Goal: Information Seeking & Learning: Learn about a topic

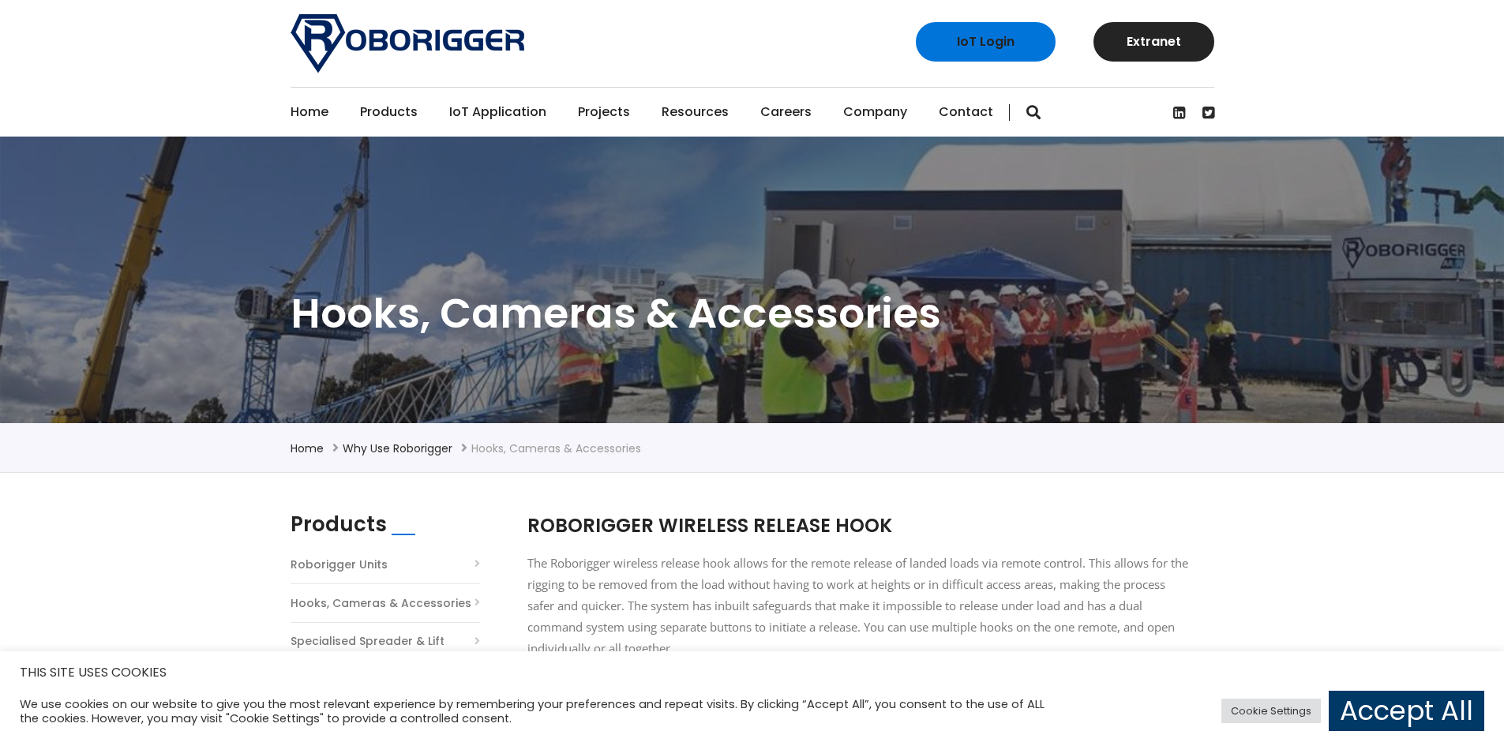
click at [980, 118] on link "Contact" at bounding box center [966, 112] width 54 height 49
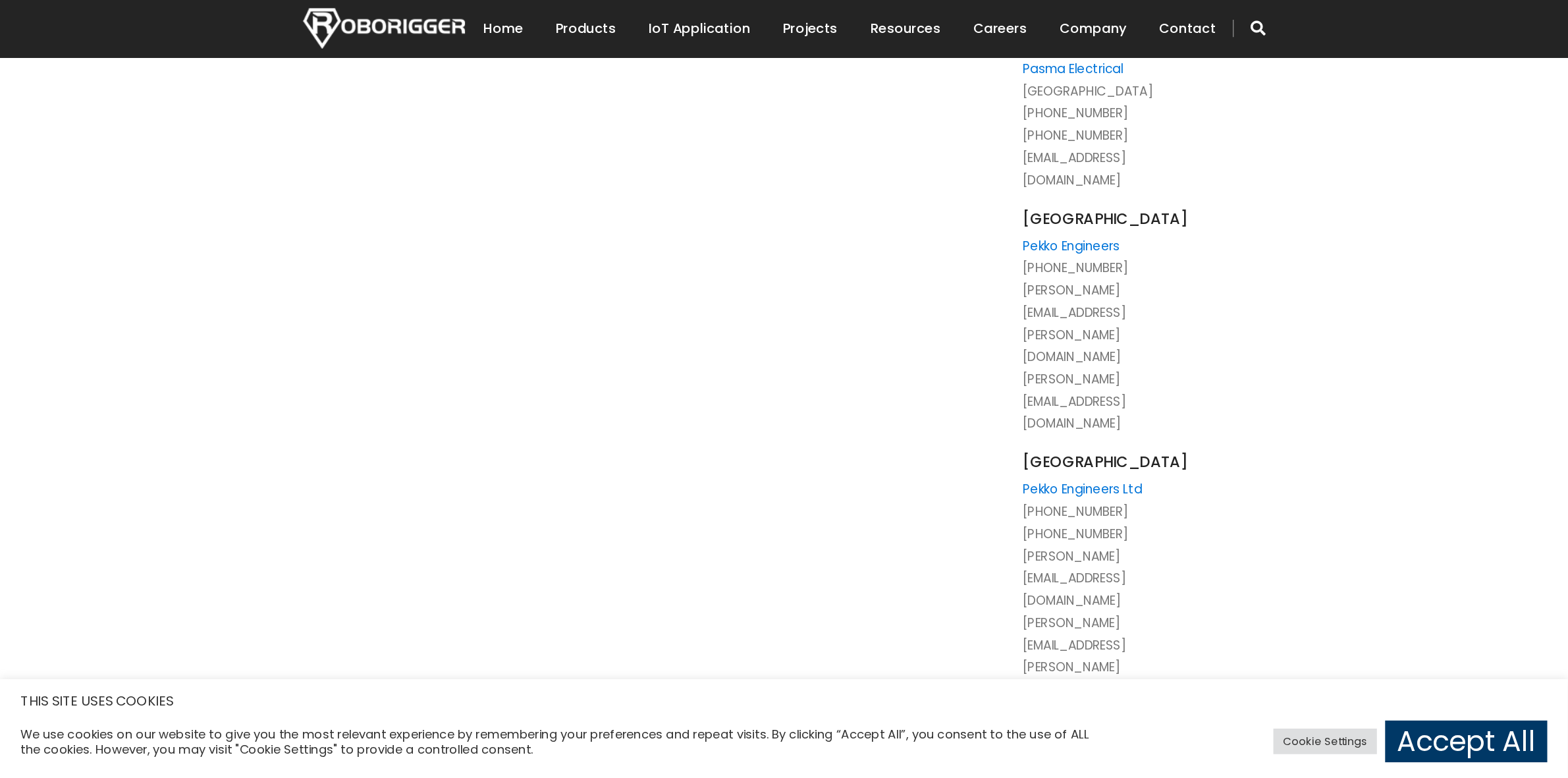
scroll to position [1580, 0]
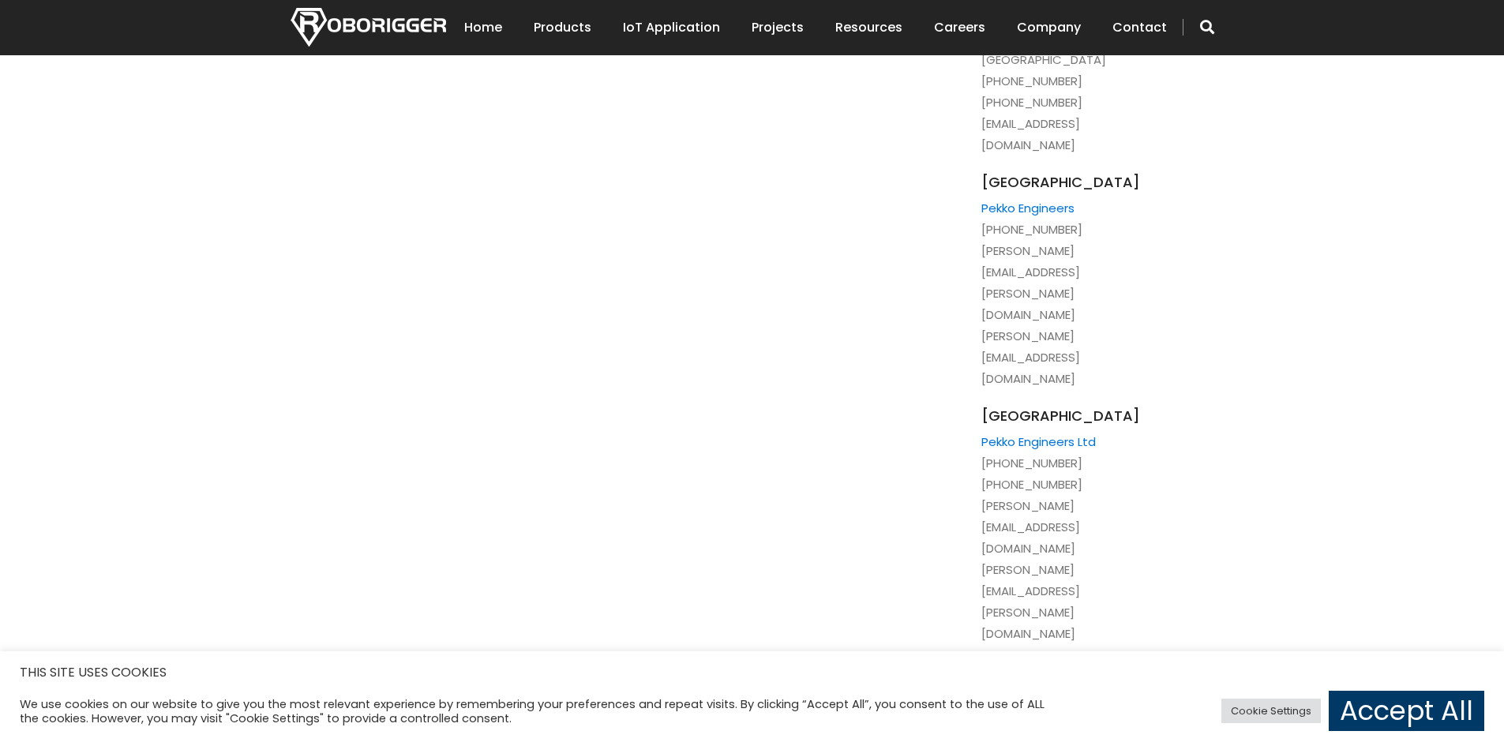
click at [1340, 428] on div "Drop us a message Subject of Enquiry Roborigger Rental Roborigger Purchase Cust…" at bounding box center [752, 647] width 1504 height 4138
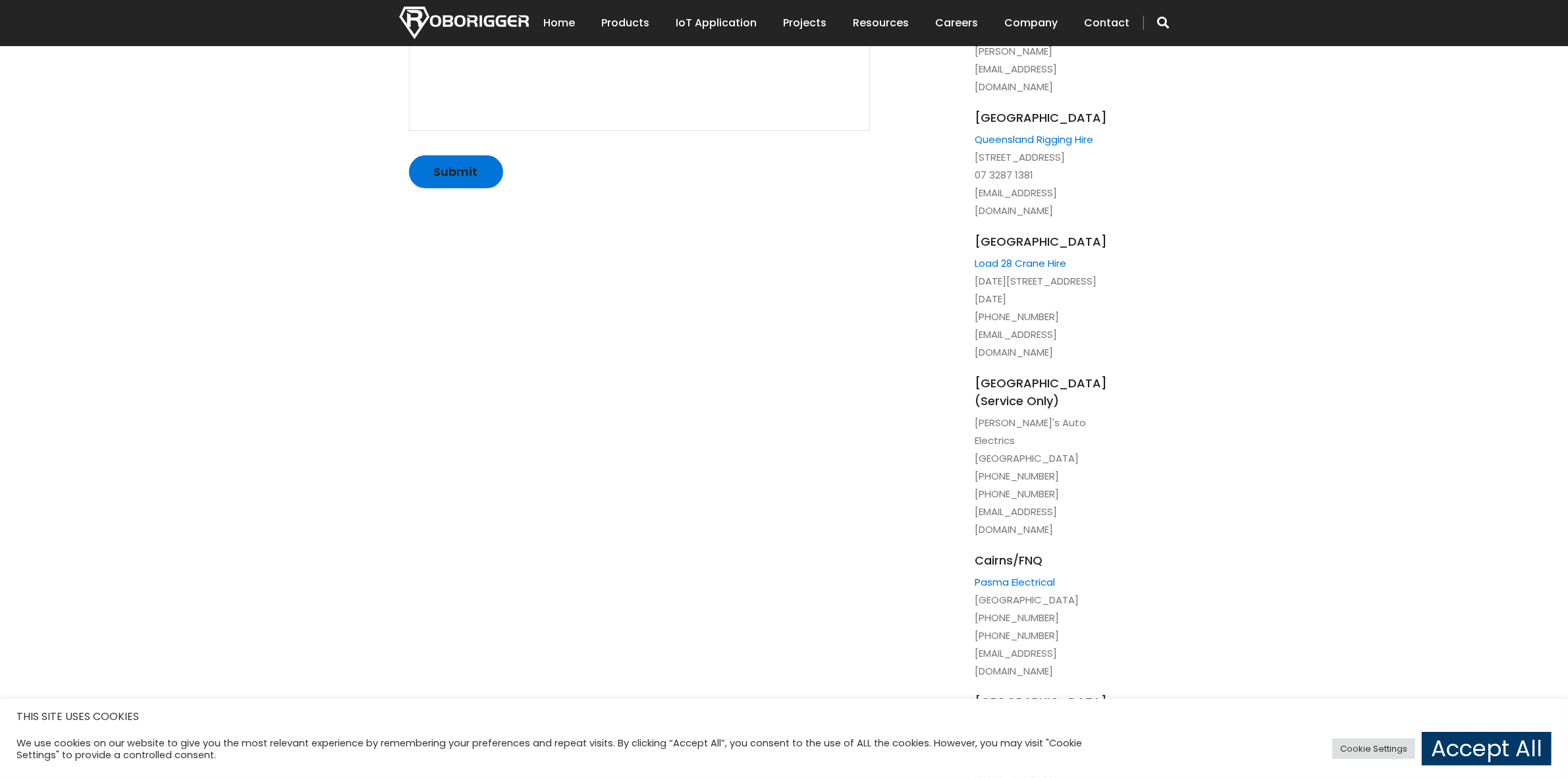
scroll to position [988, 0]
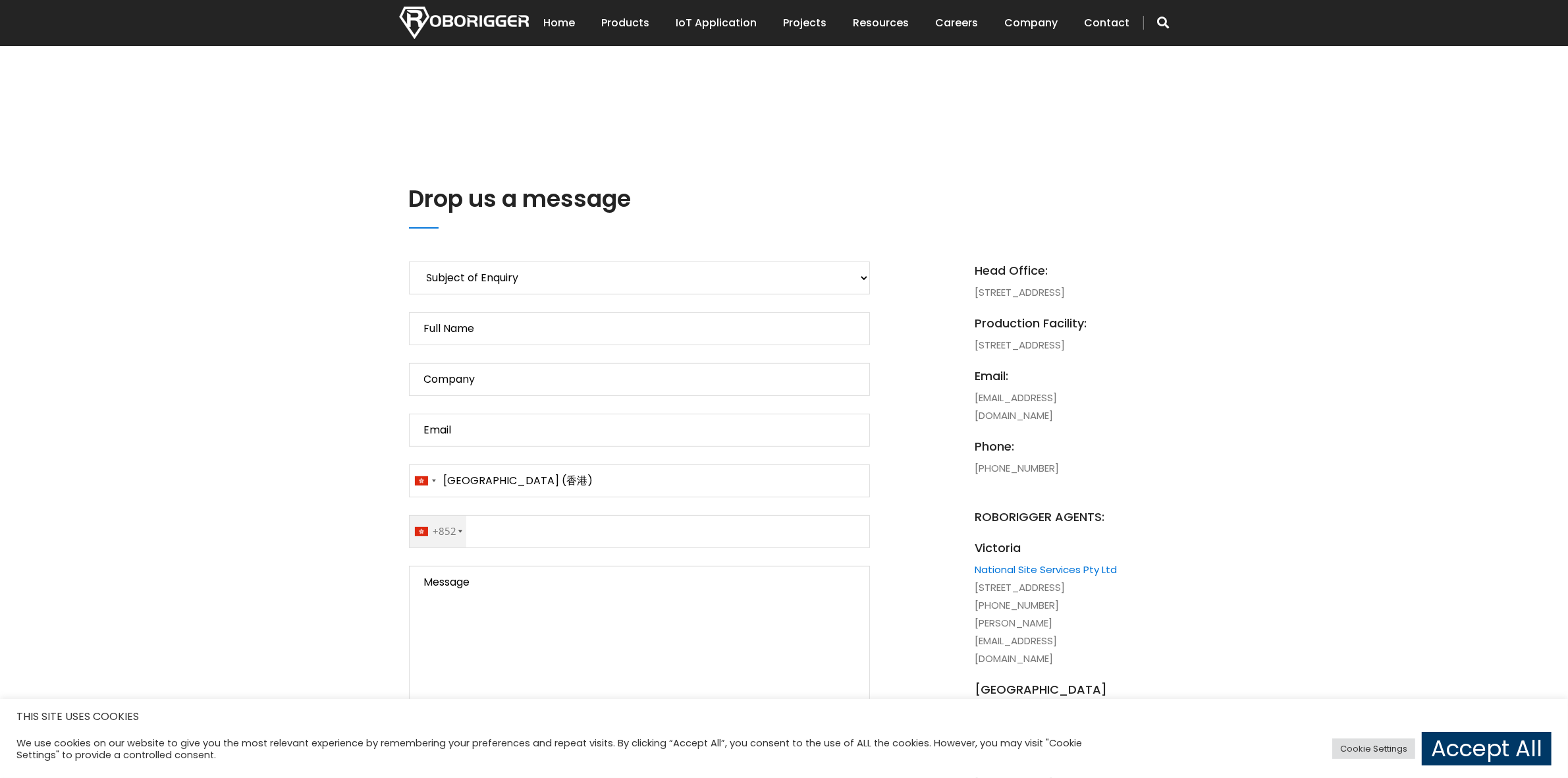
scroll to position [412, 0]
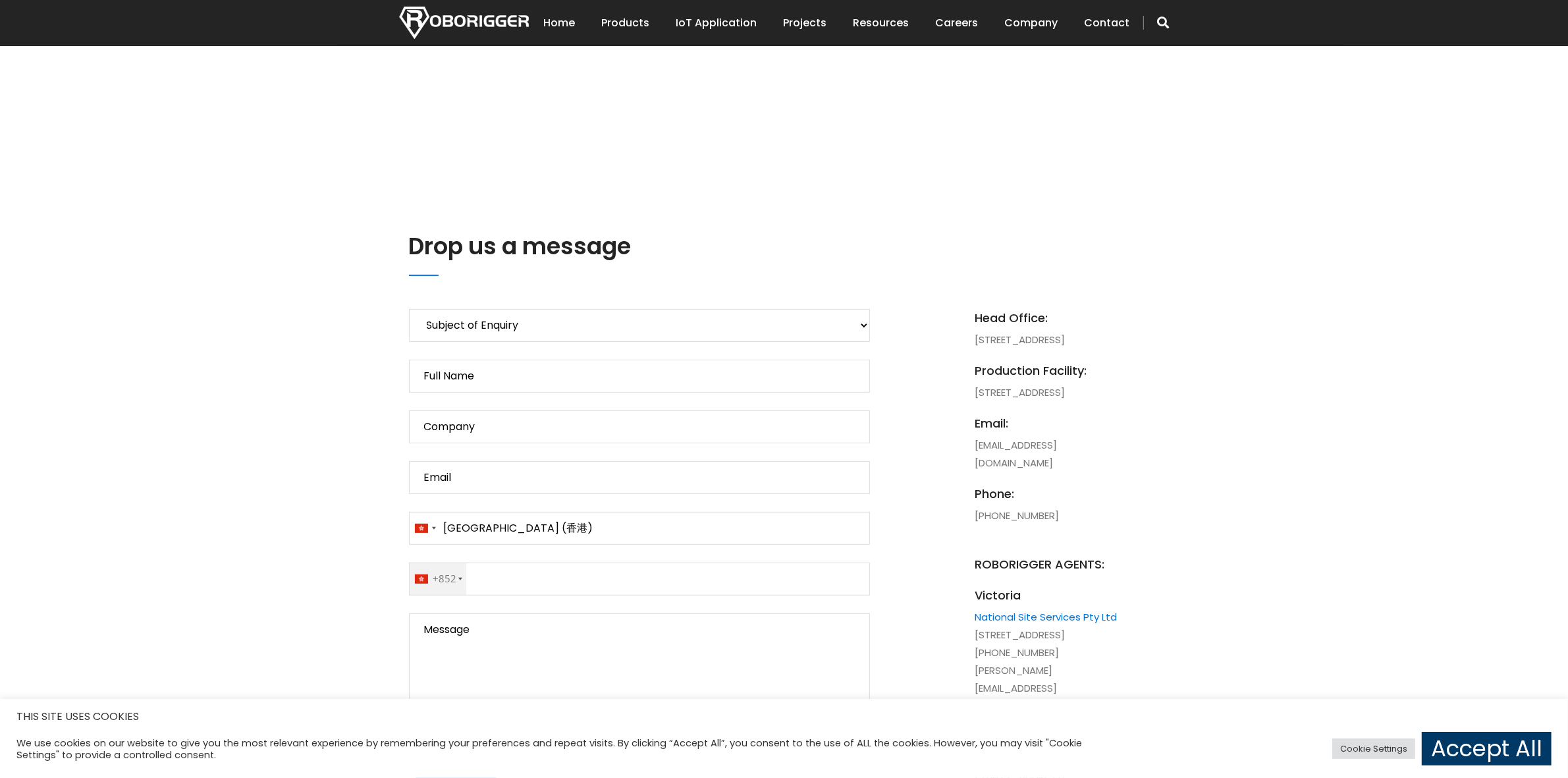
click at [985, 261] on h2 "Drop us a message" at bounding box center [774, 246] width 731 height 33
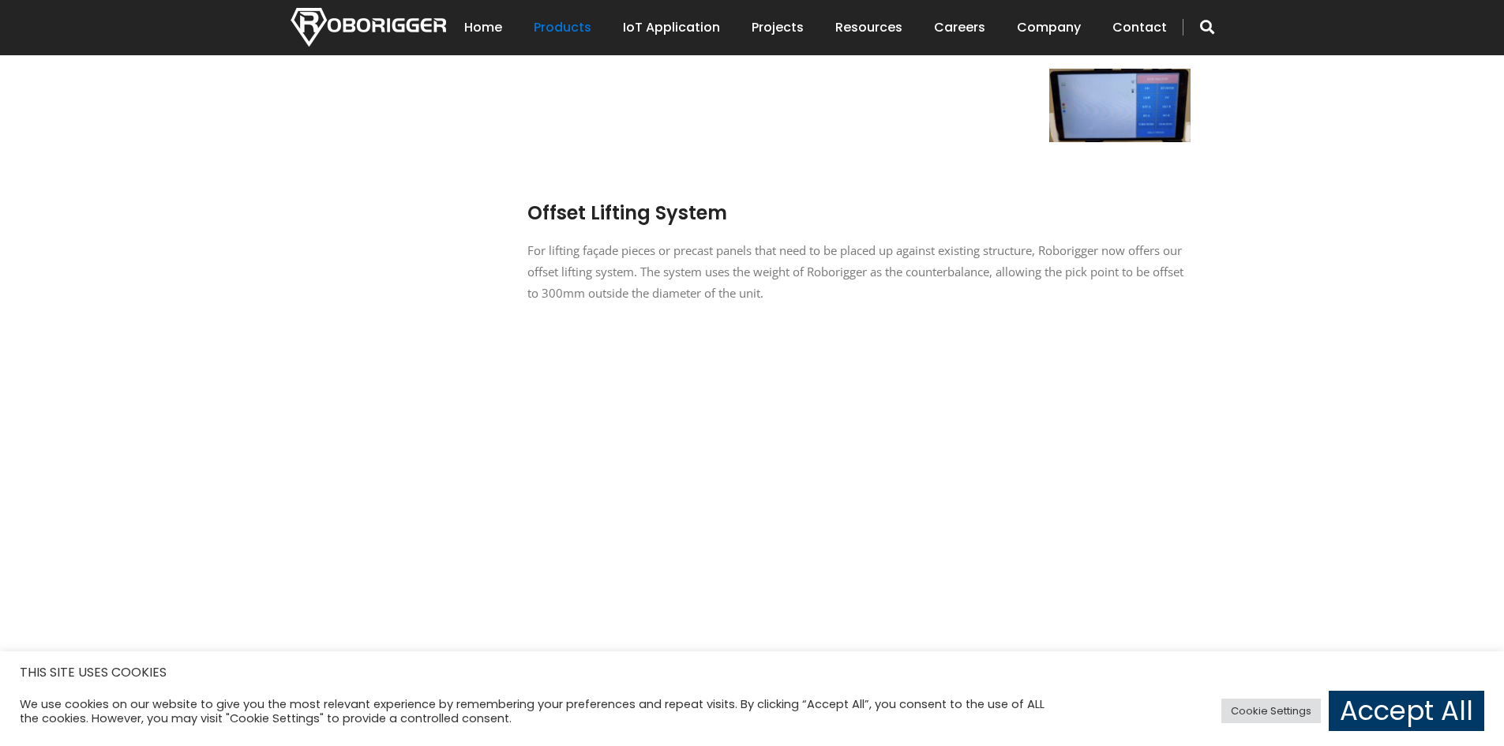
scroll to position [1027, 0]
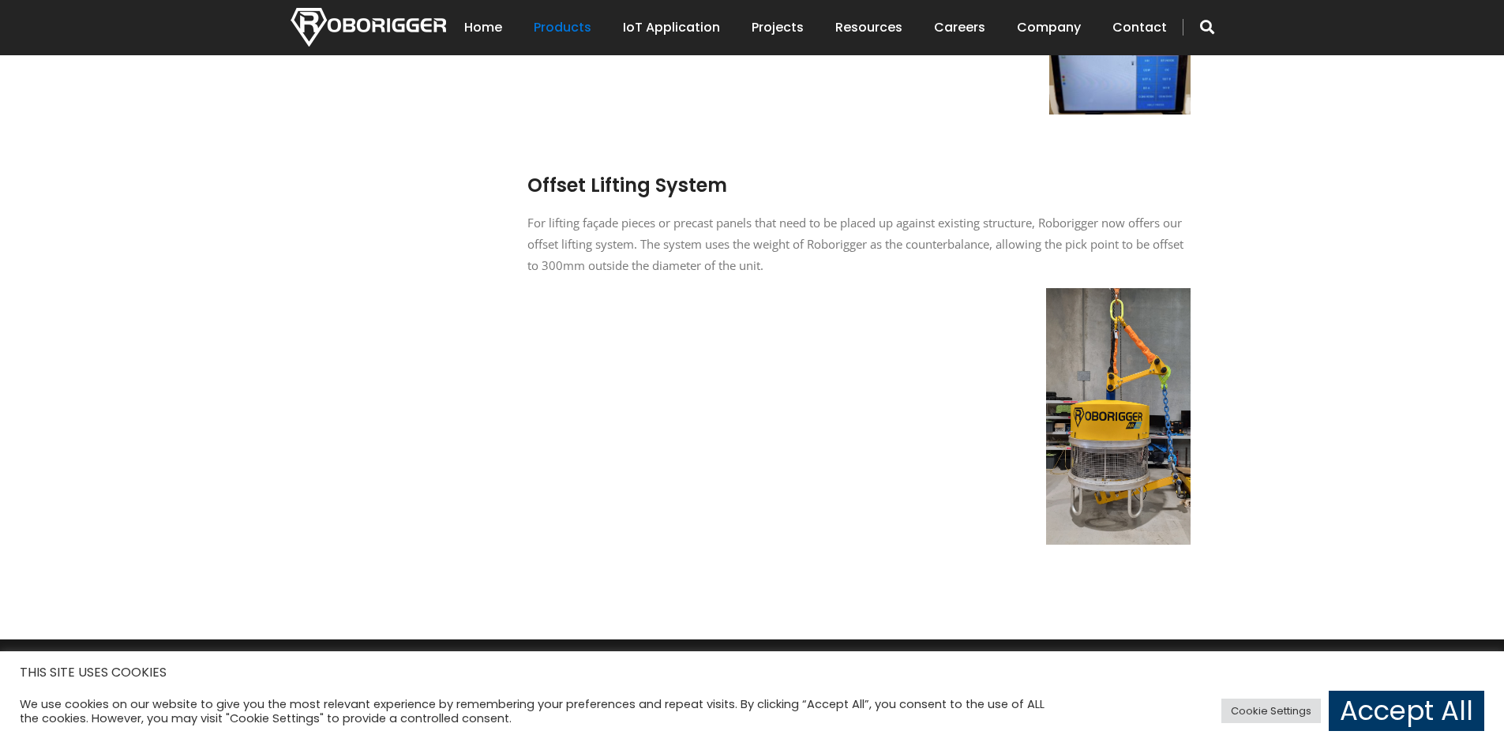
click at [641, 317] on div "Offset Lifting System For lifting façade pieces or precast panels that need to …" at bounding box center [859, 346] width 663 height 430
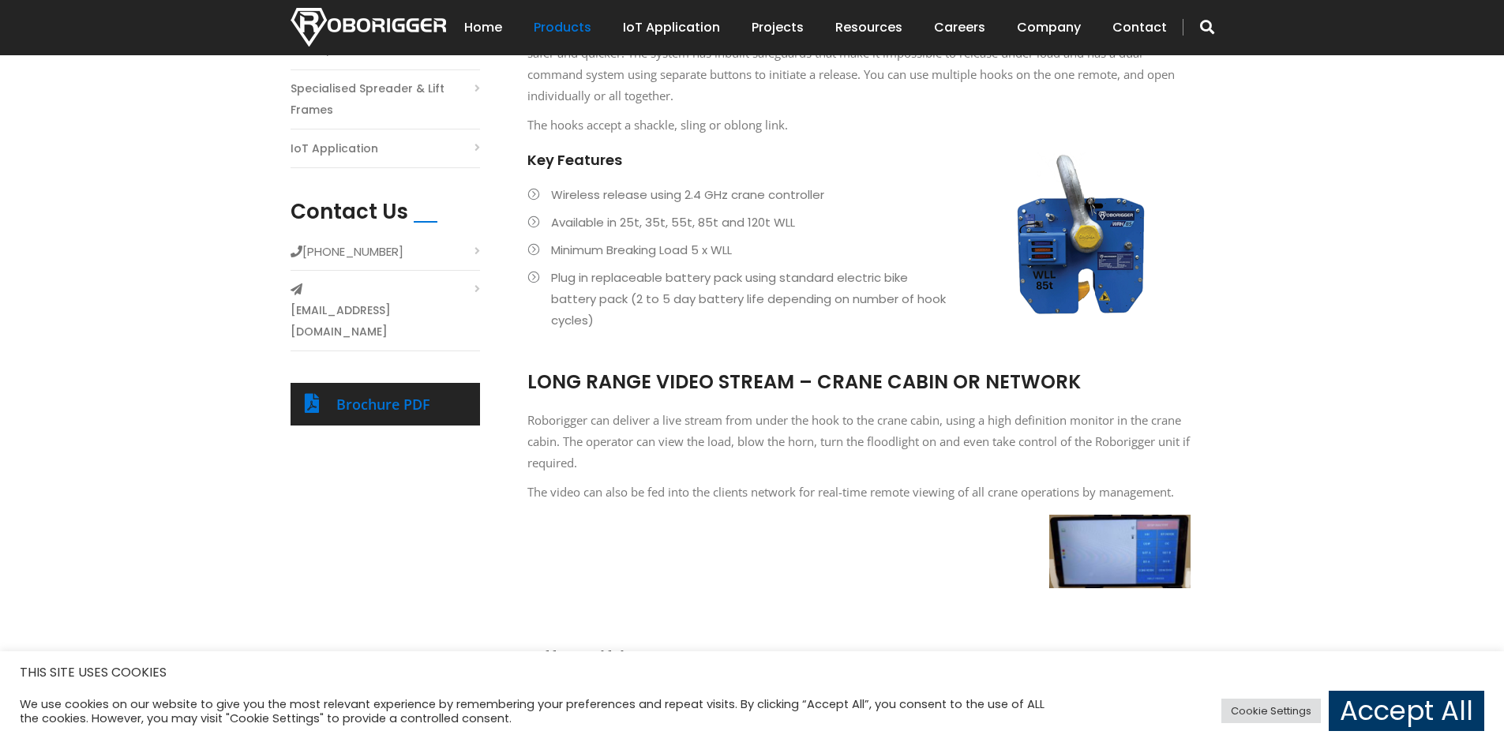
scroll to position [474, 0]
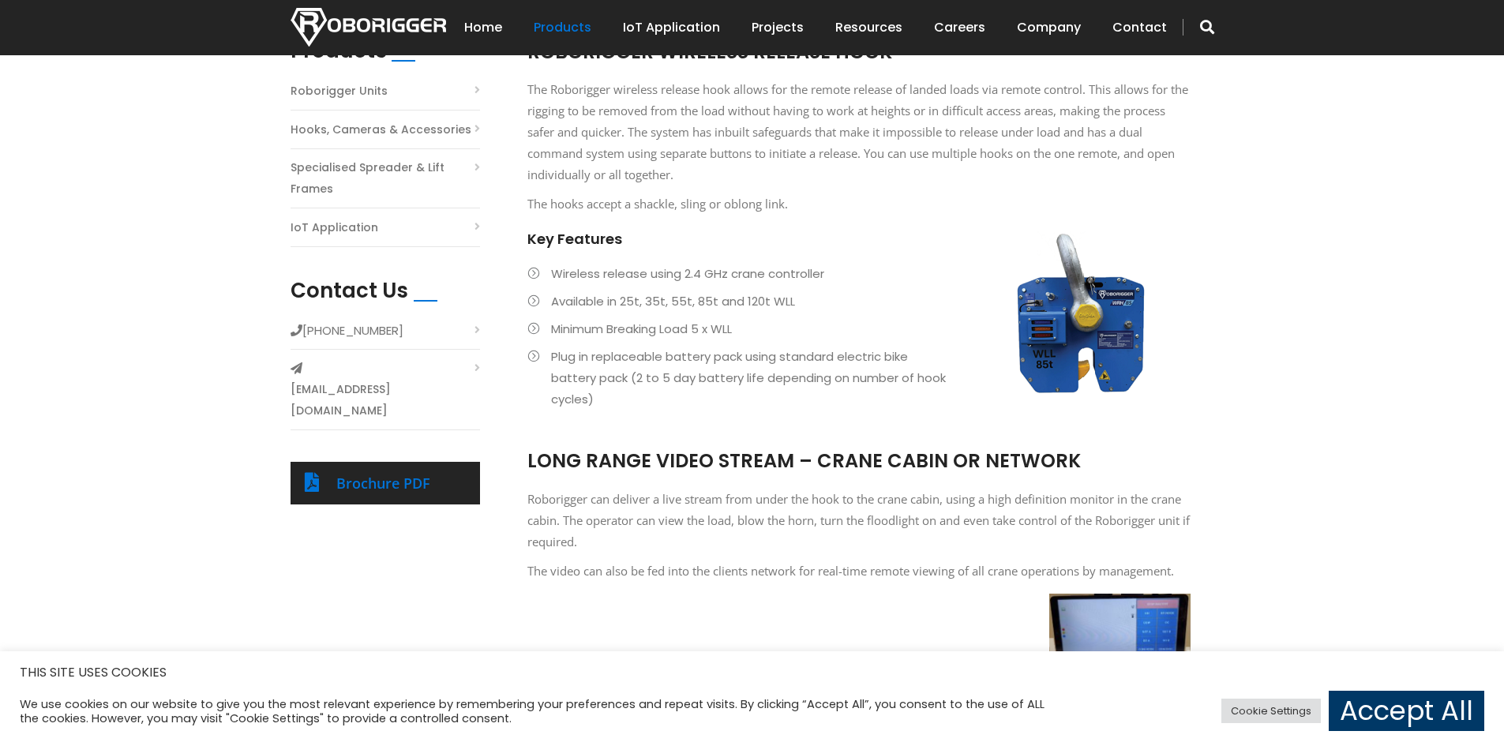
click at [954, 608] on div "LONG RANGE VIDEO STREAM – CRANE CABIN OR NETWORK Roborigger can deliver a live …" at bounding box center [859, 559] width 663 height 250
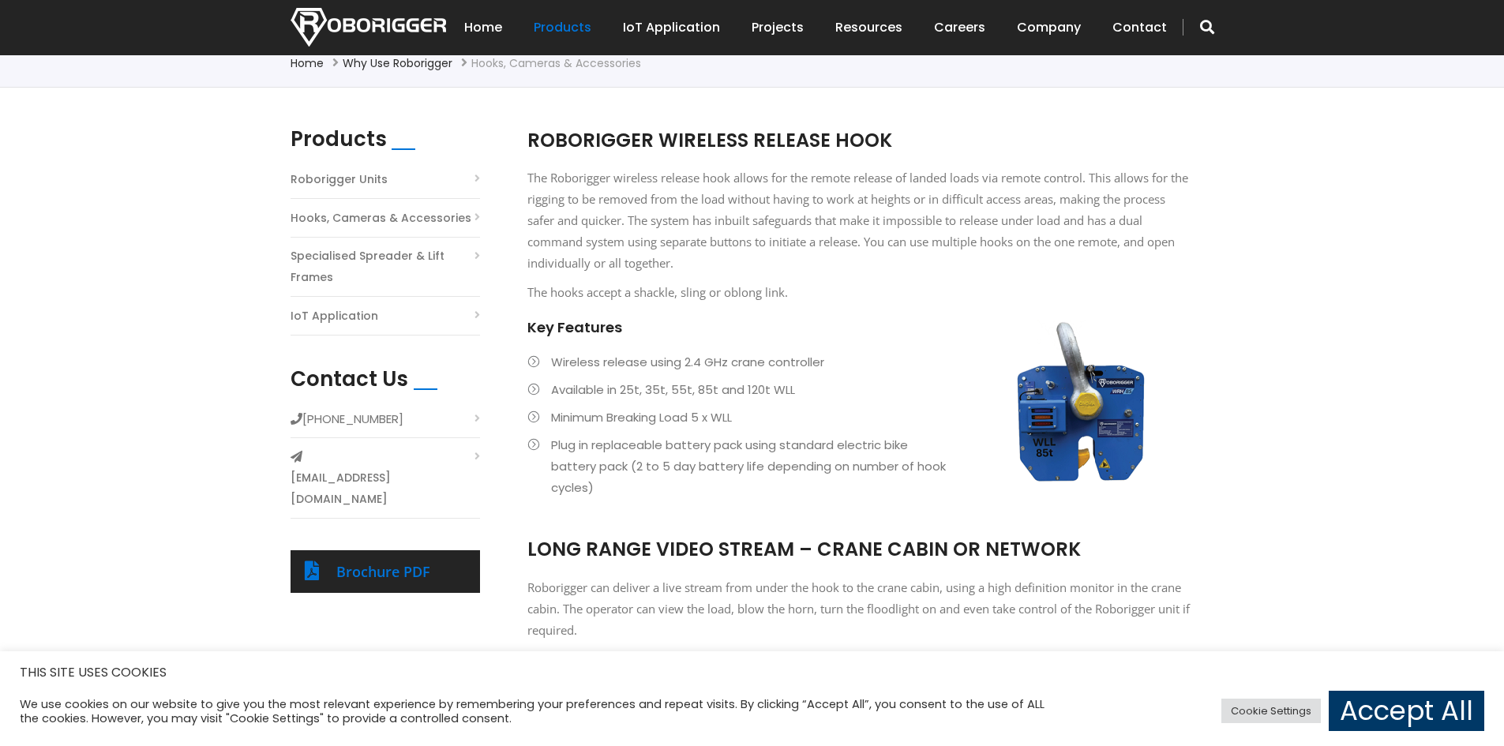
scroll to position [237, 0]
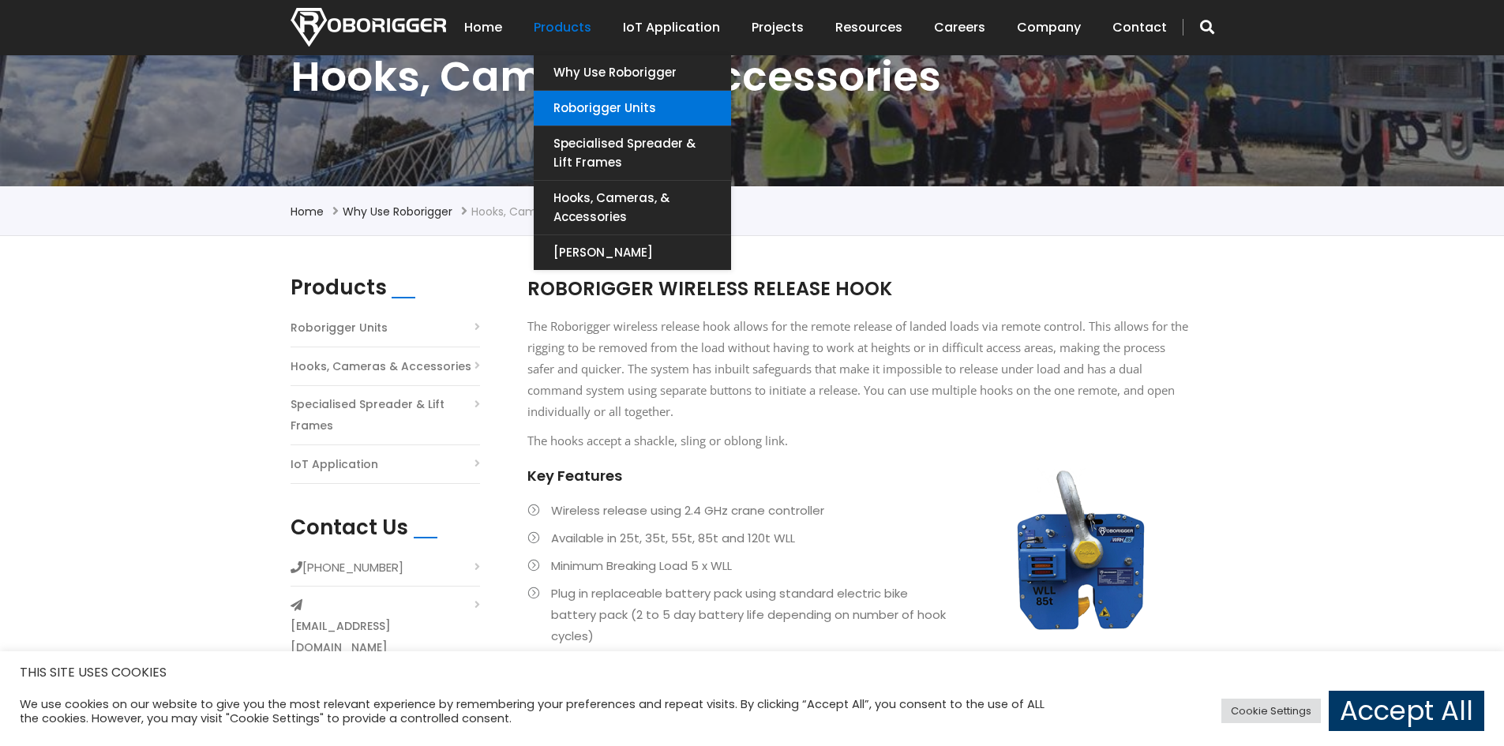
click at [606, 107] on link "Roborigger Units" at bounding box center [632, 108] width 197 height 35
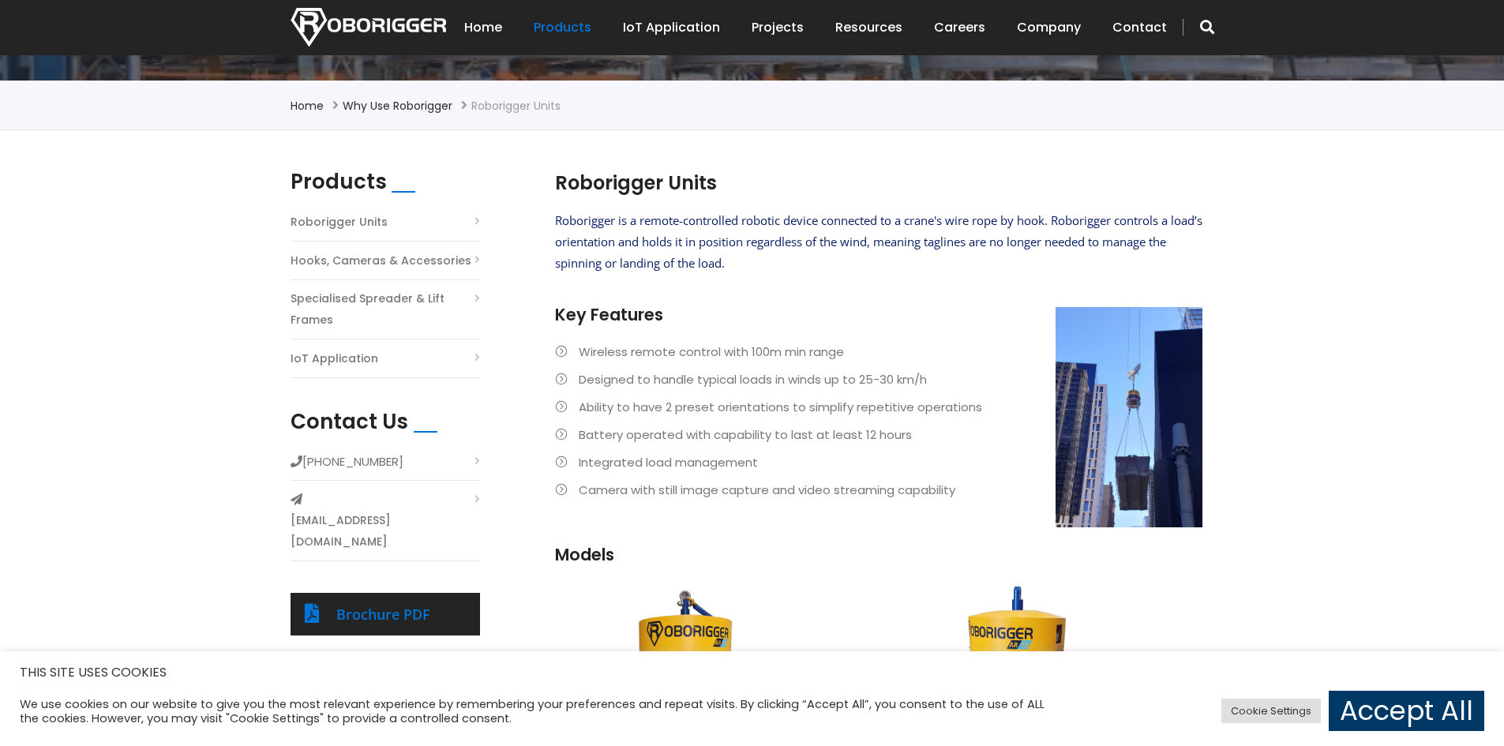
scroll to position [316, 0]
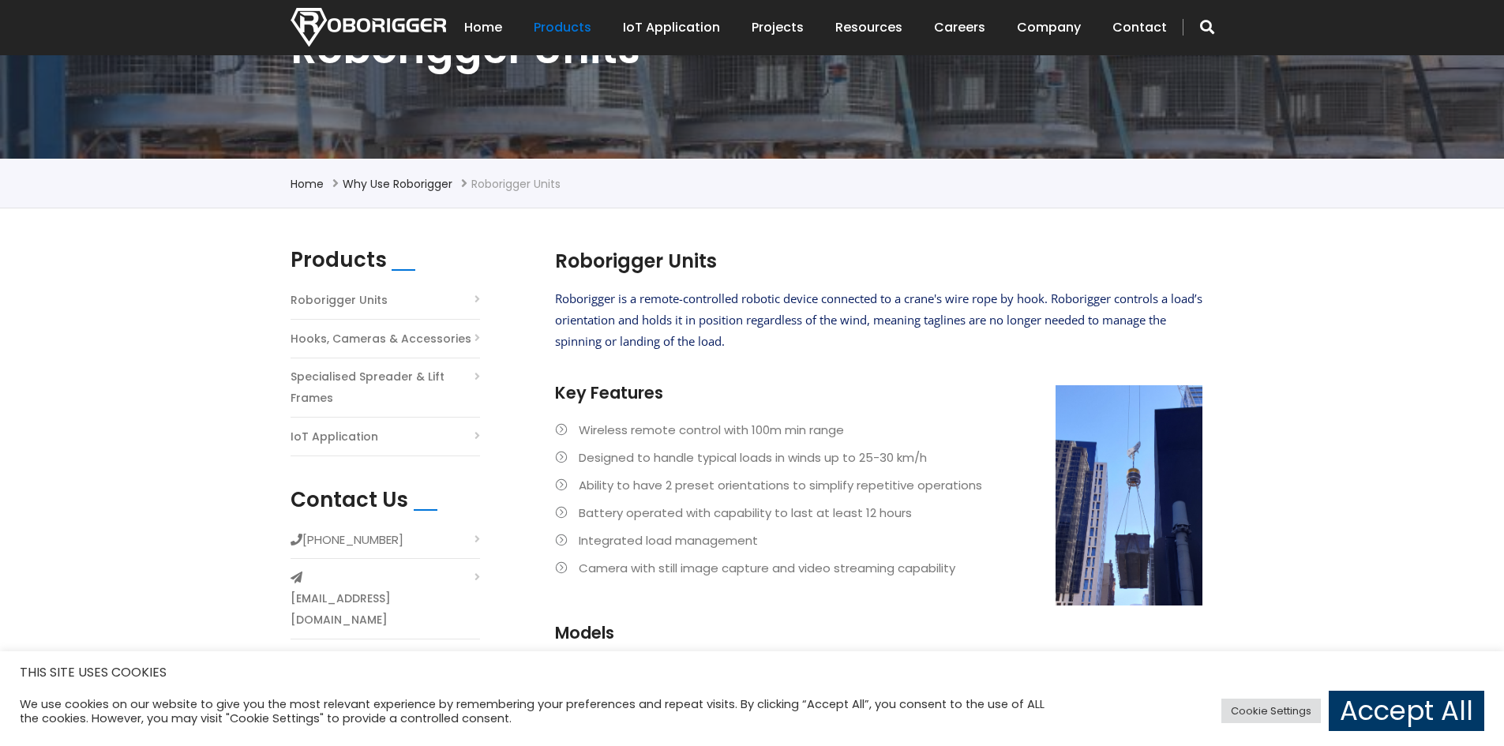
click at [852, 267] on div "Roborigger Units Roborigger is a remote-controlled robotic device connected to …" at bounding box center [879, 453] width 648 height 411
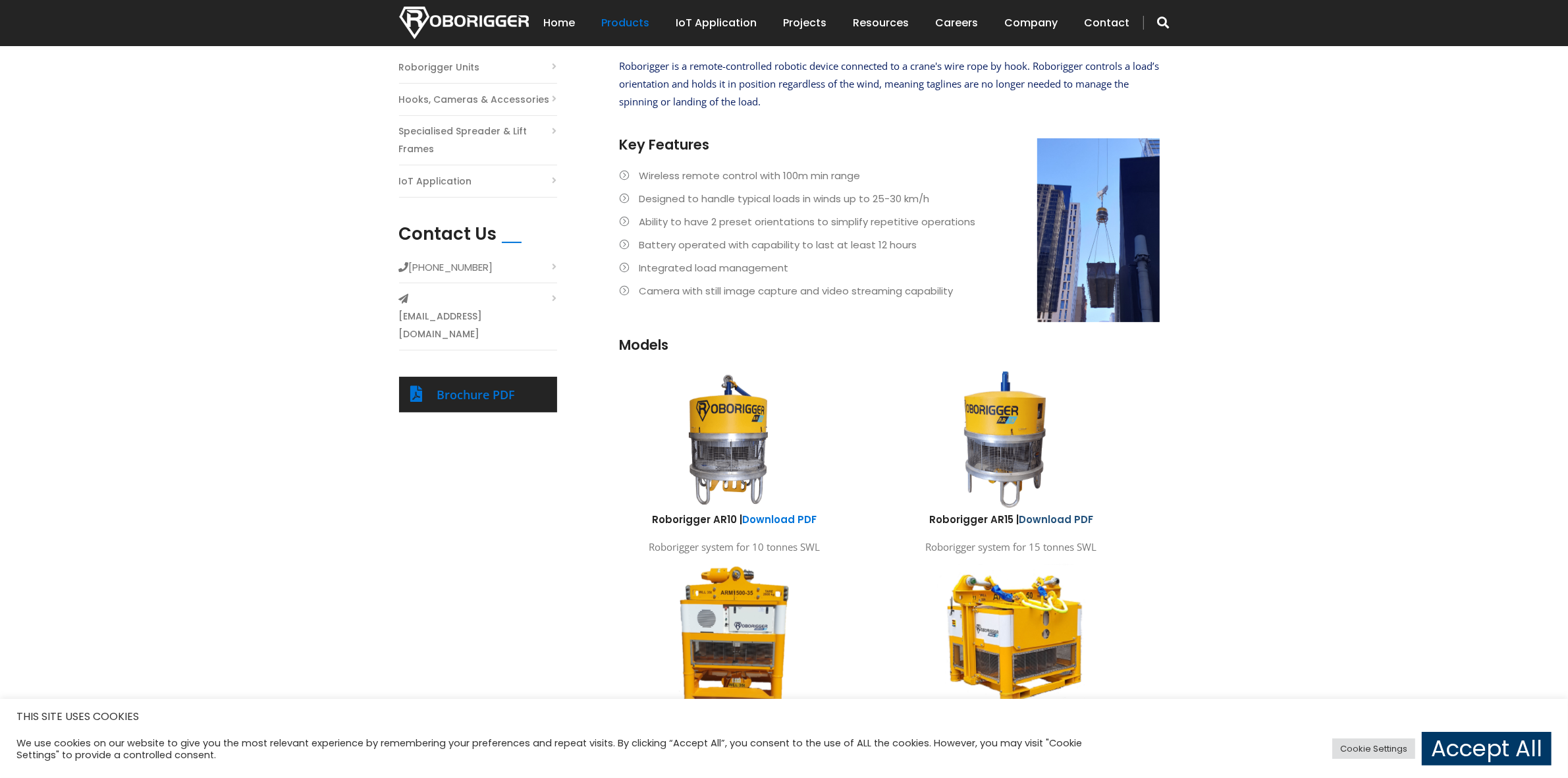
scroll to position [212, 0]
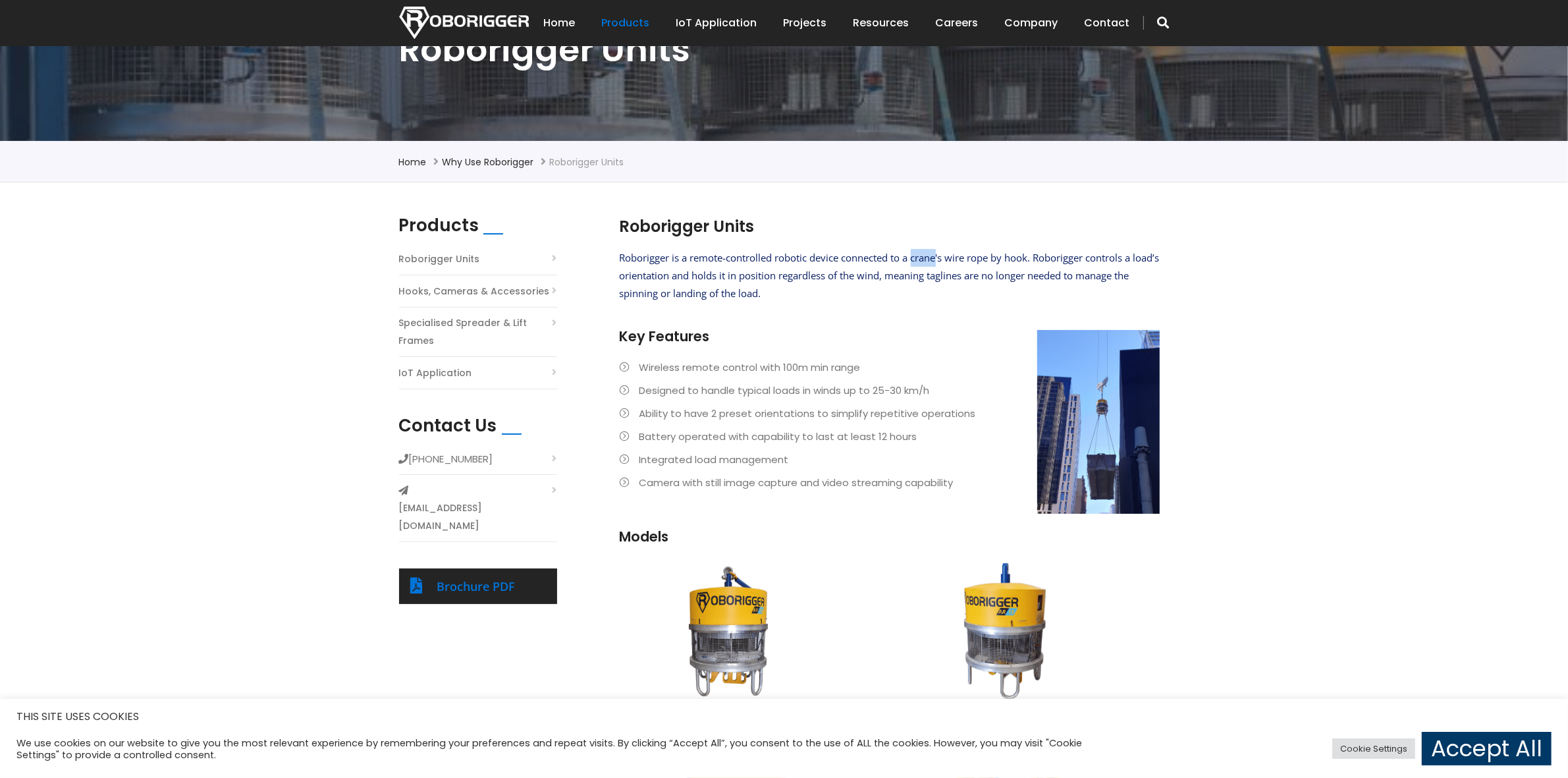
drag, startPoint x: 914, startPoint y: 252, endPoint x: 941, endPoint y: 255, distance: 27.2
click at [941, 255] on span "Roborigger is a remote-controlled robotic device connected to a crane's wire ro…" at bounding box center [890, 275] width 540 height 48
click at [764, 339] on h3 "Key Features" at bounding box center [890, 336] width 540 height 19
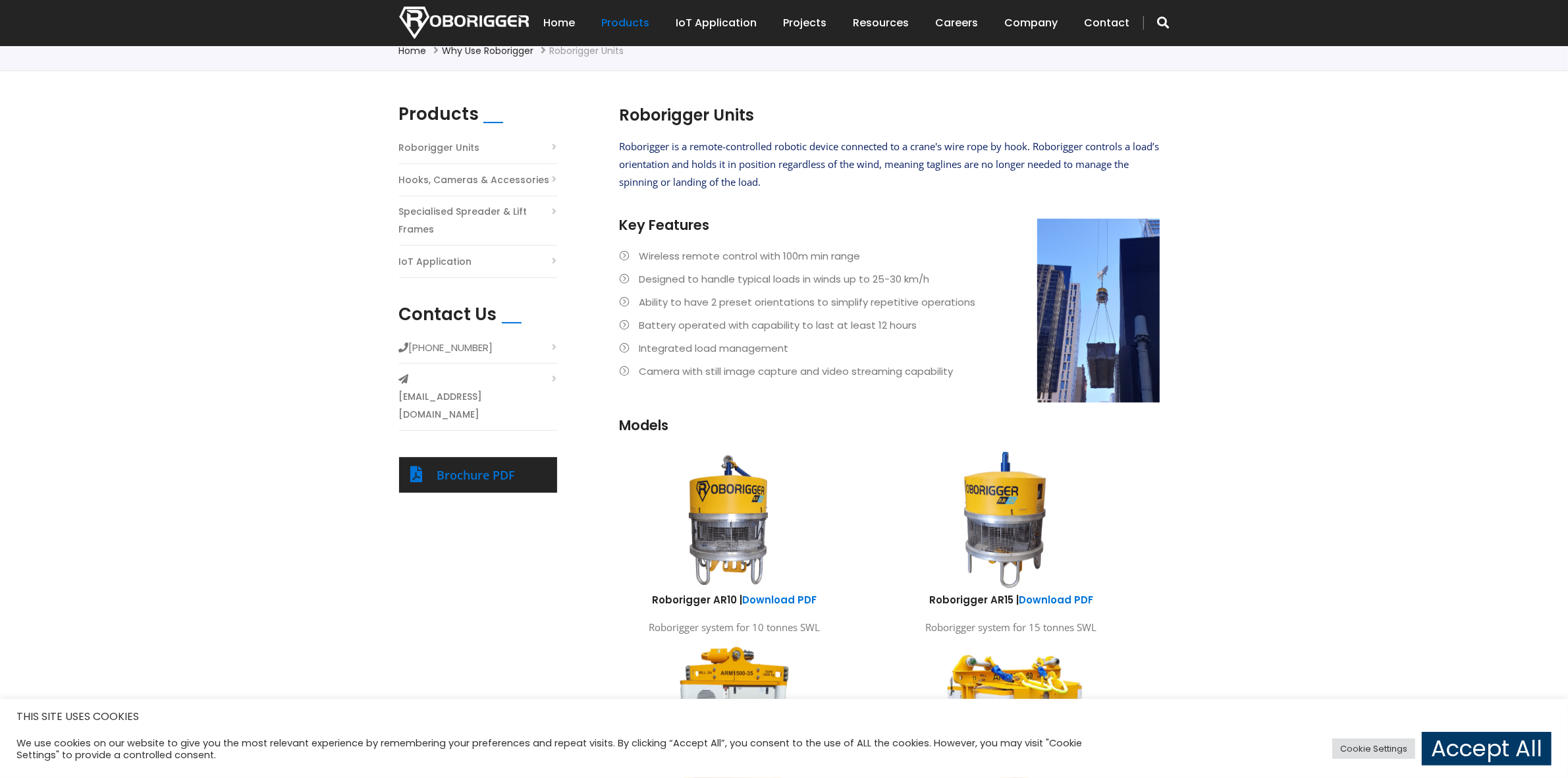
scroll to position [294, 0]
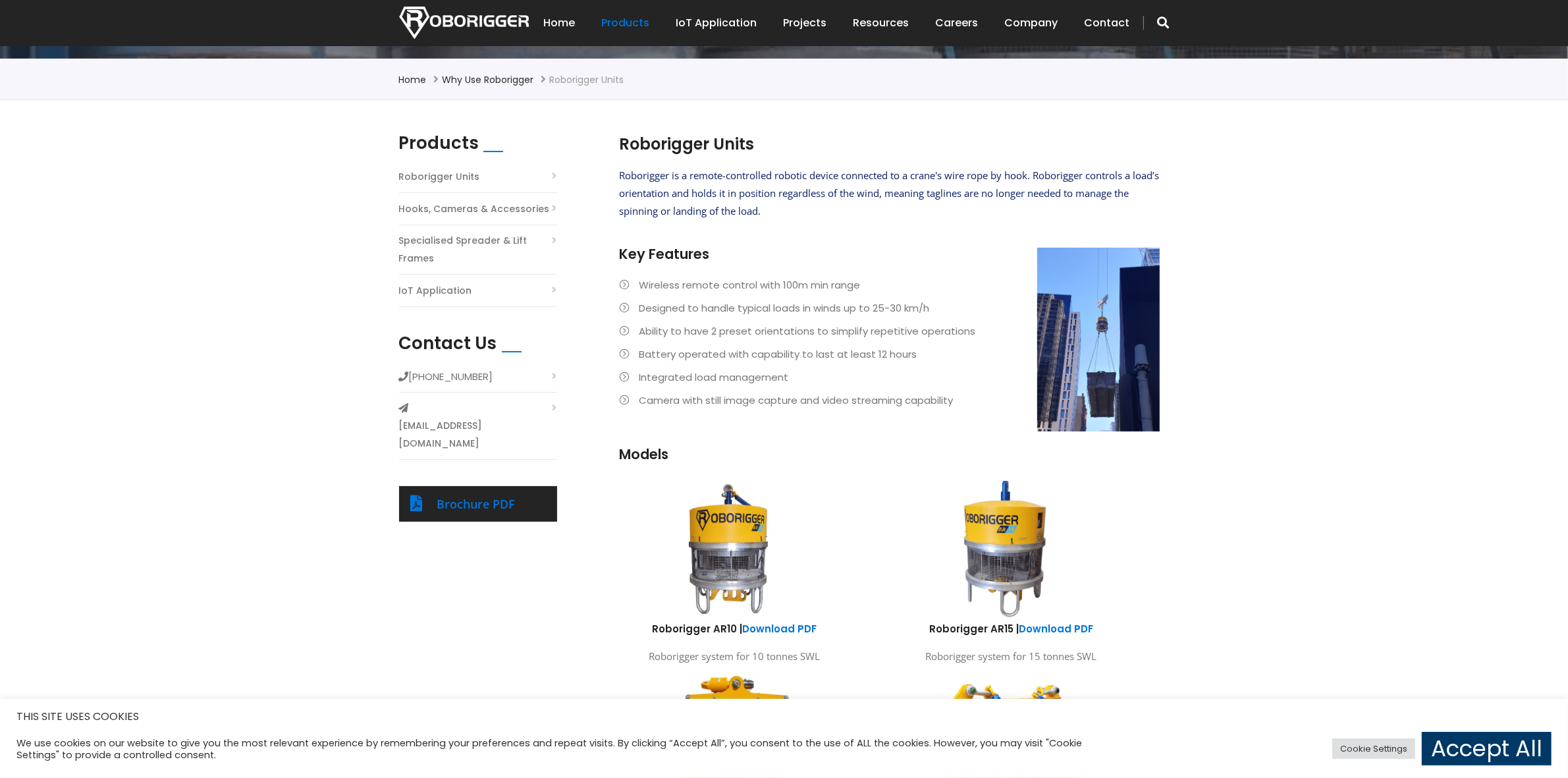
click at [781, 448] on h3 "Models" at bounding box center [890, 454] width 540 height 19
click at [778, 304] on li "Designed to handle typical loads in winds up to 25-30 km/h" at bounding box center [890, 308] width 540 height 18
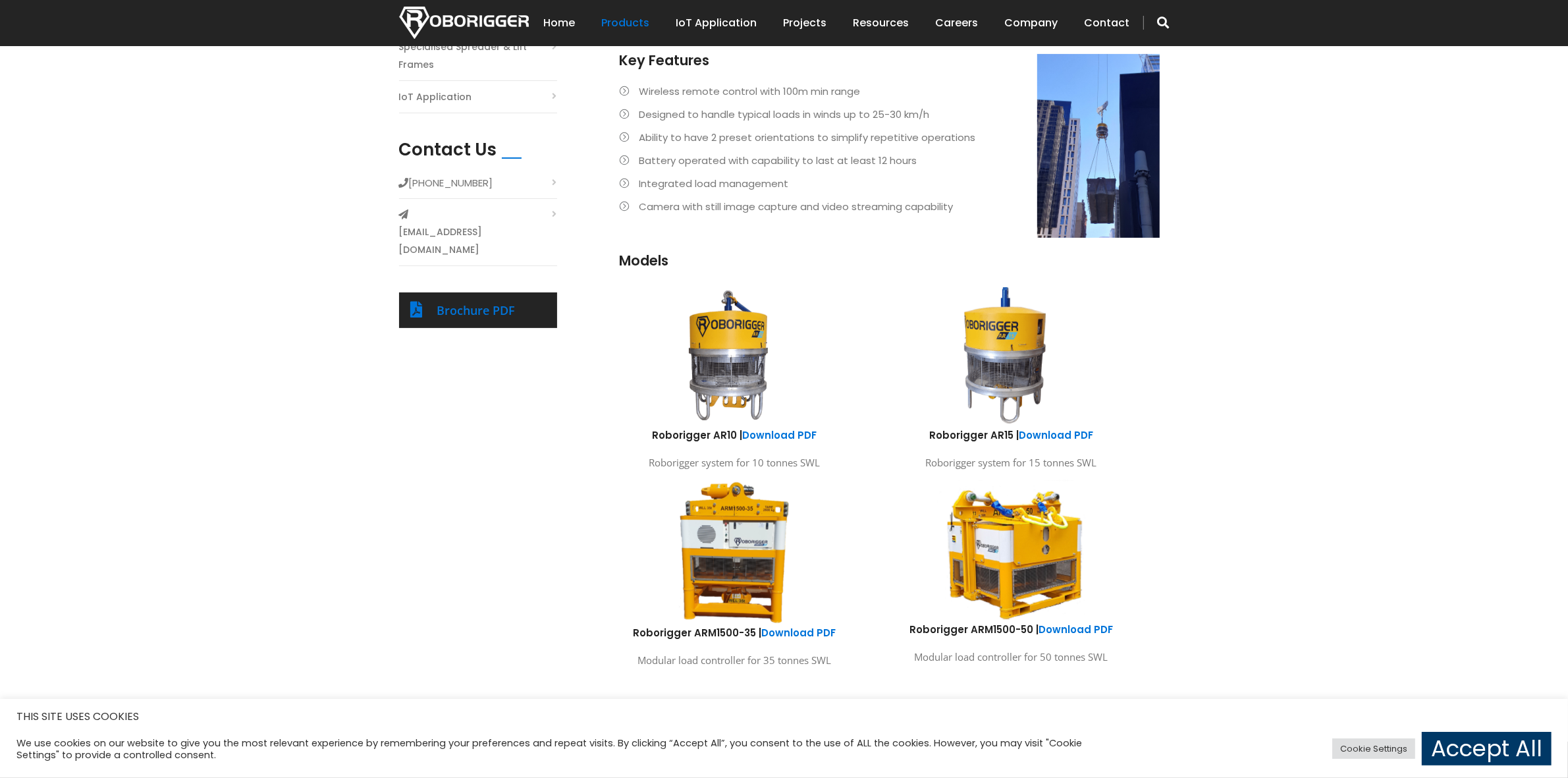
scroll to position [459, 0]
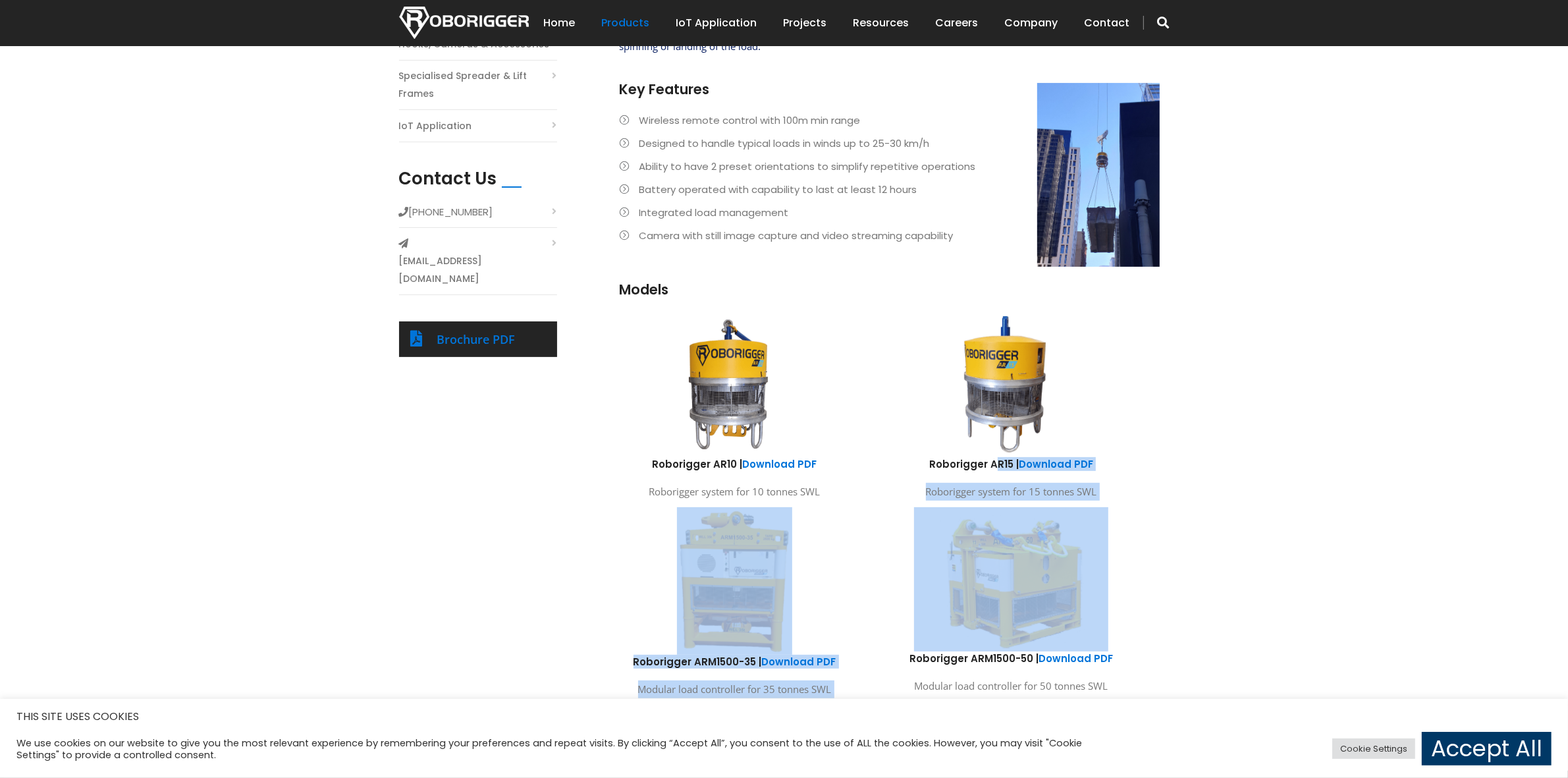
drag, startPoint x: 1130, startPoint y: 498, endPoint x: 995, endPoint y: 466, distance: 138.7
click at [995, 466] on div "Roborigger Units Roborigger is a remote-controlled robotic device connected to …" at bounding box center [872, 336] width 553 height 736
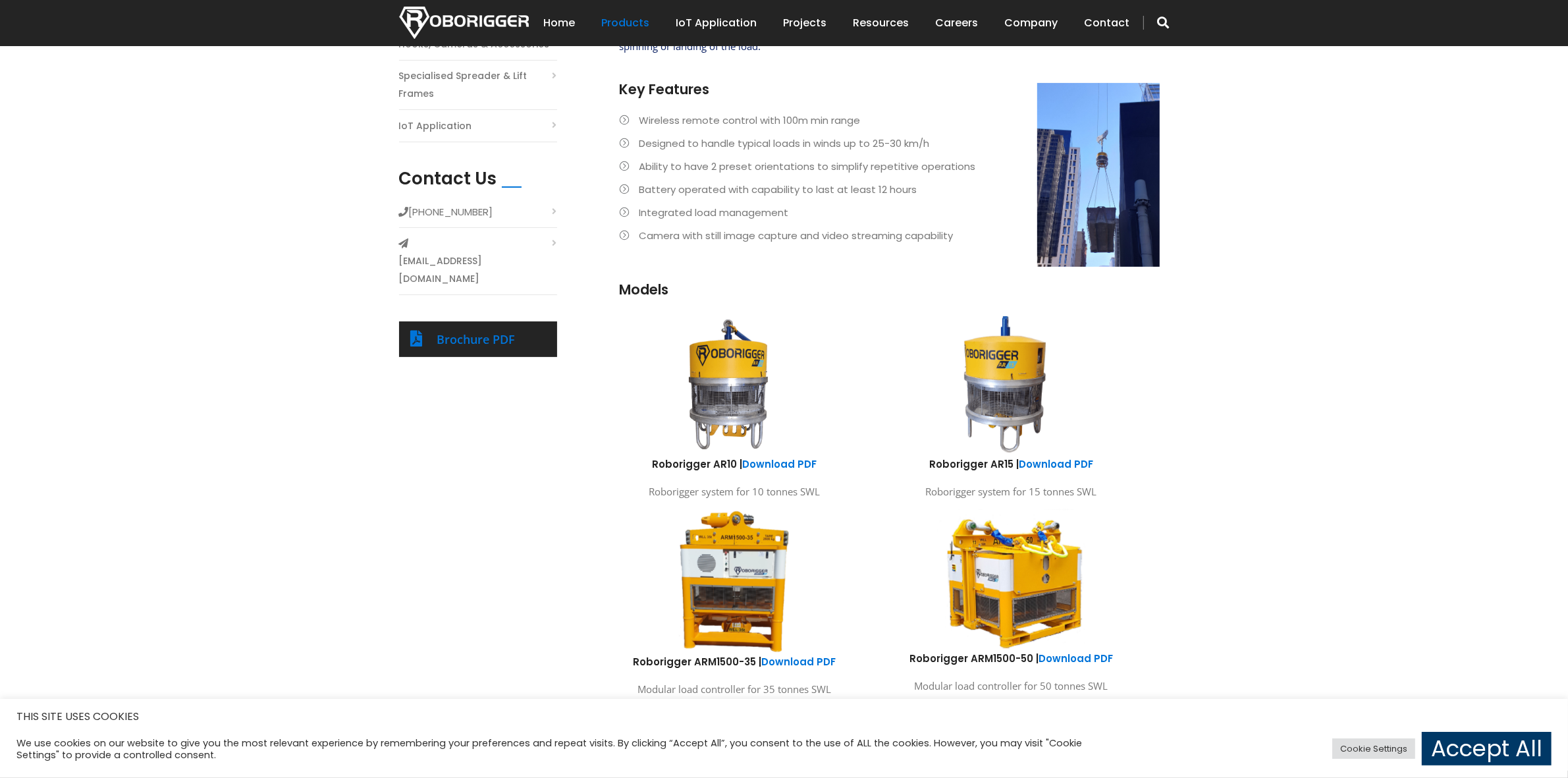
click at [1183, 496] on div "Products Roborigger Units Hooks, Cameras & Accessories Specialised Spreader & L…" at bounding box center [784, 353] width 1568 height 835
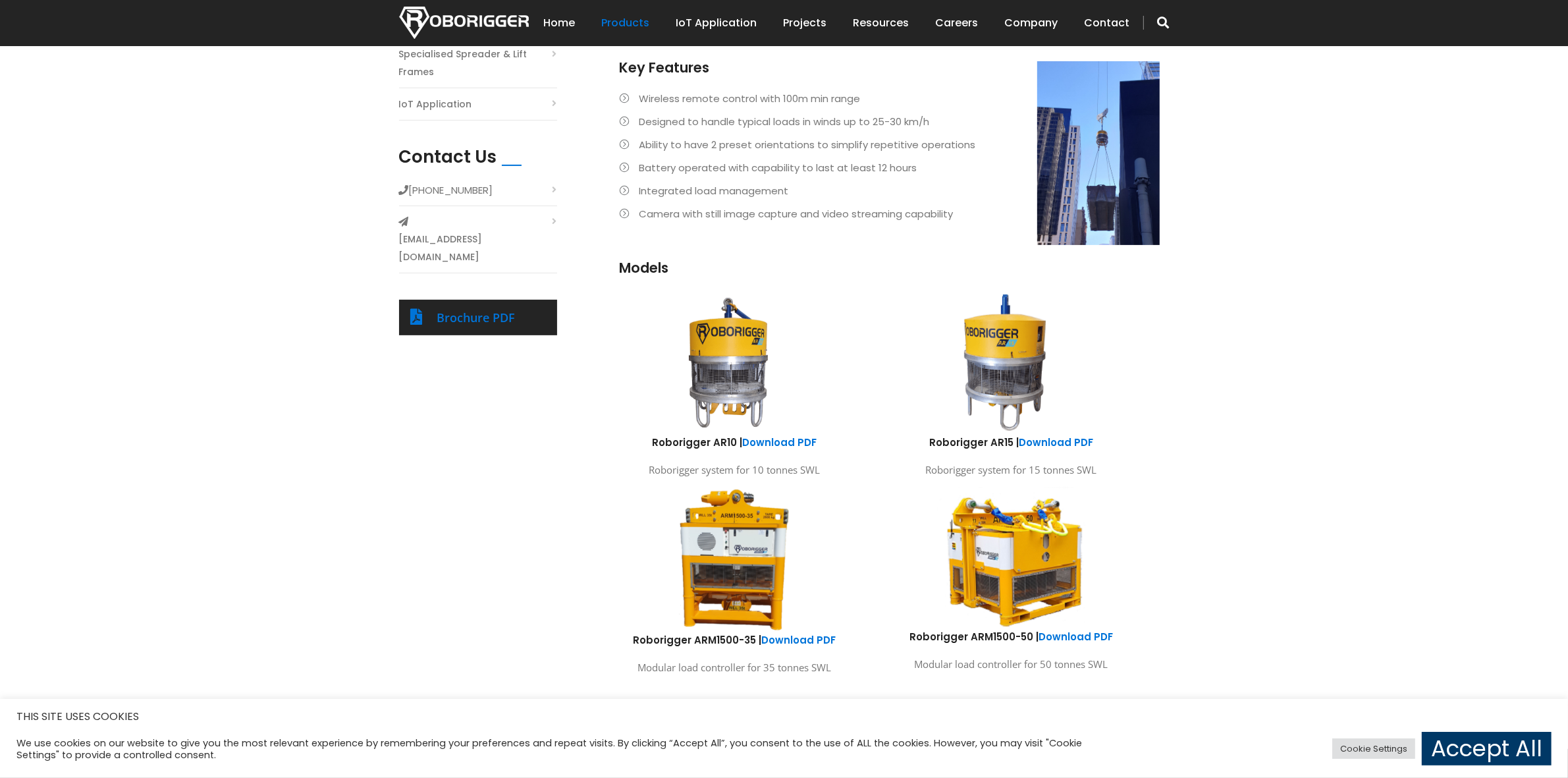
scroll to position [541, 0]
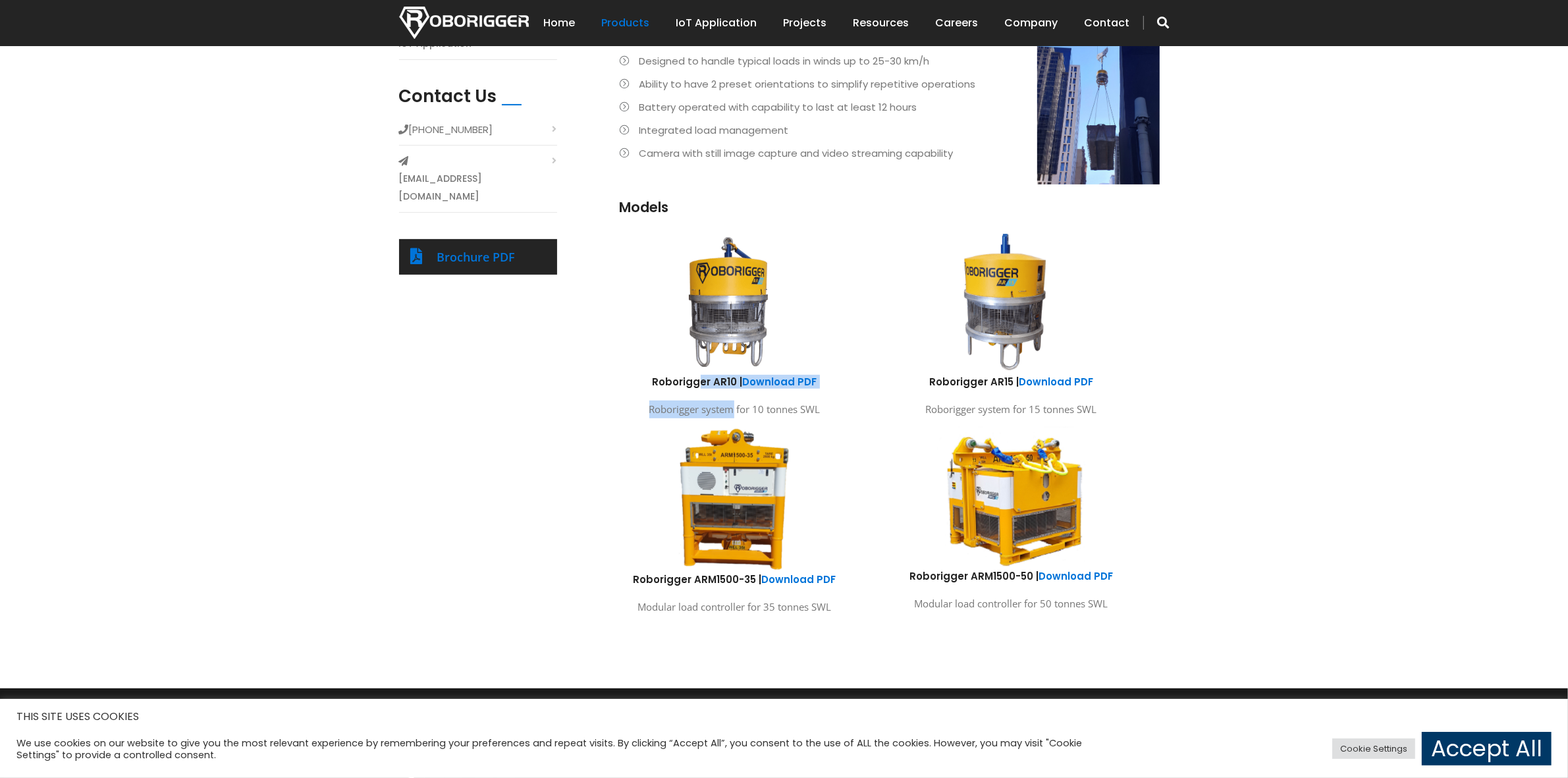
drag, startPoint x: 734, startPoint y: 412, endPoint x: 702, endPoint y: 377, distance: 47.4
click at [702, 377] on div "Roborigger AR10 | Download PDF Roborigger system for 10 tonnes SWL" at bounding box center [735, 396] width 257 height 43
click at [746, 405] on p "Roborigger system for 10 tonnes SWL" at bounding box center [735, 409] width 257 height 18
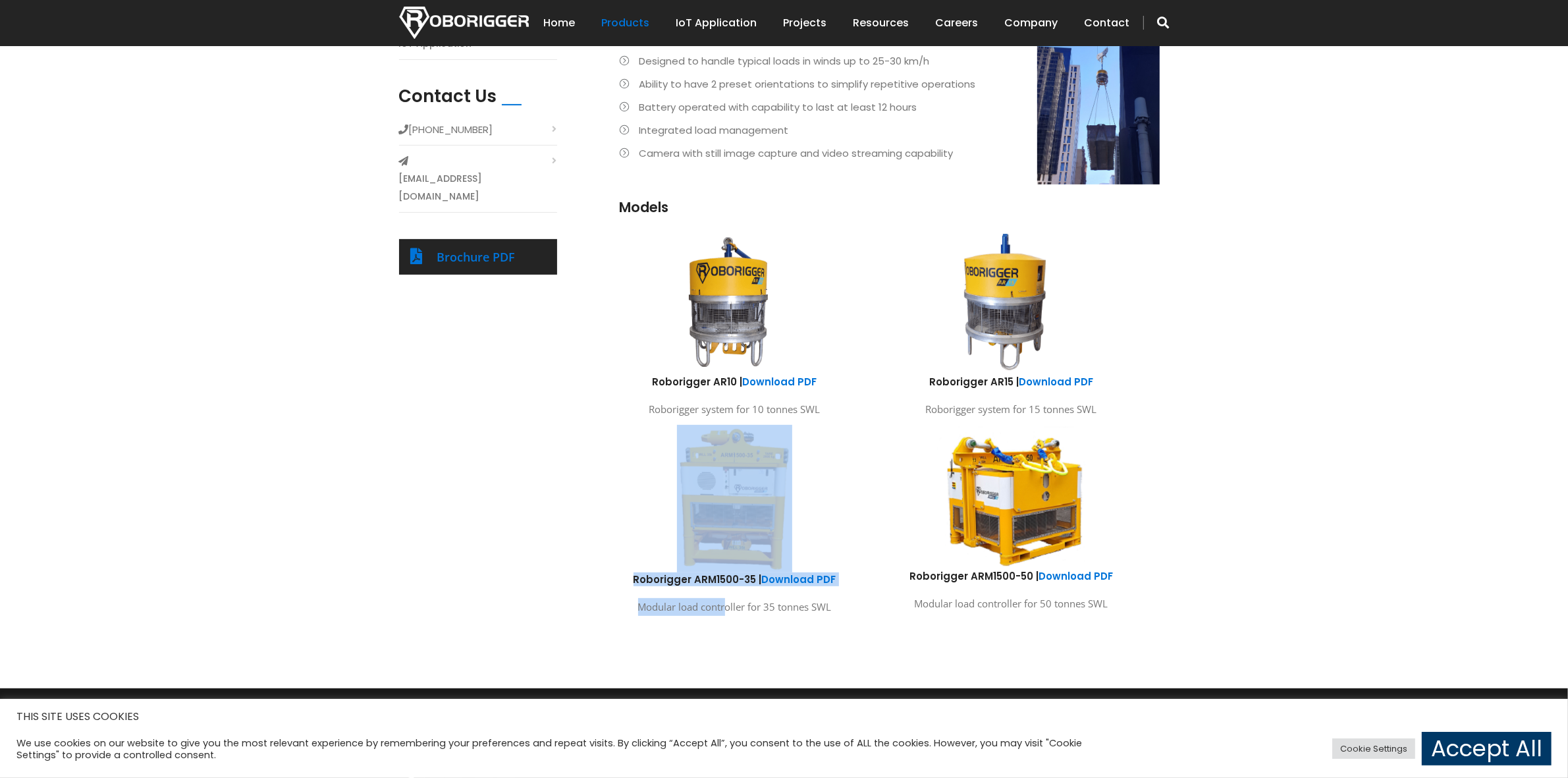
drag, startPoint x: 728, startPoint y: 604, endPoint x: 634, endPoint y: 534, distance: 117.2
click at [634, 535] on div "Roborigger ARM1500-35 | Download PDF Modular load controller for 35 tonnes SWL" at bounding box center [735, 523] width 257 height 198
click at [633, 531] on div at bounding box center [735, 498] width 257 height 148
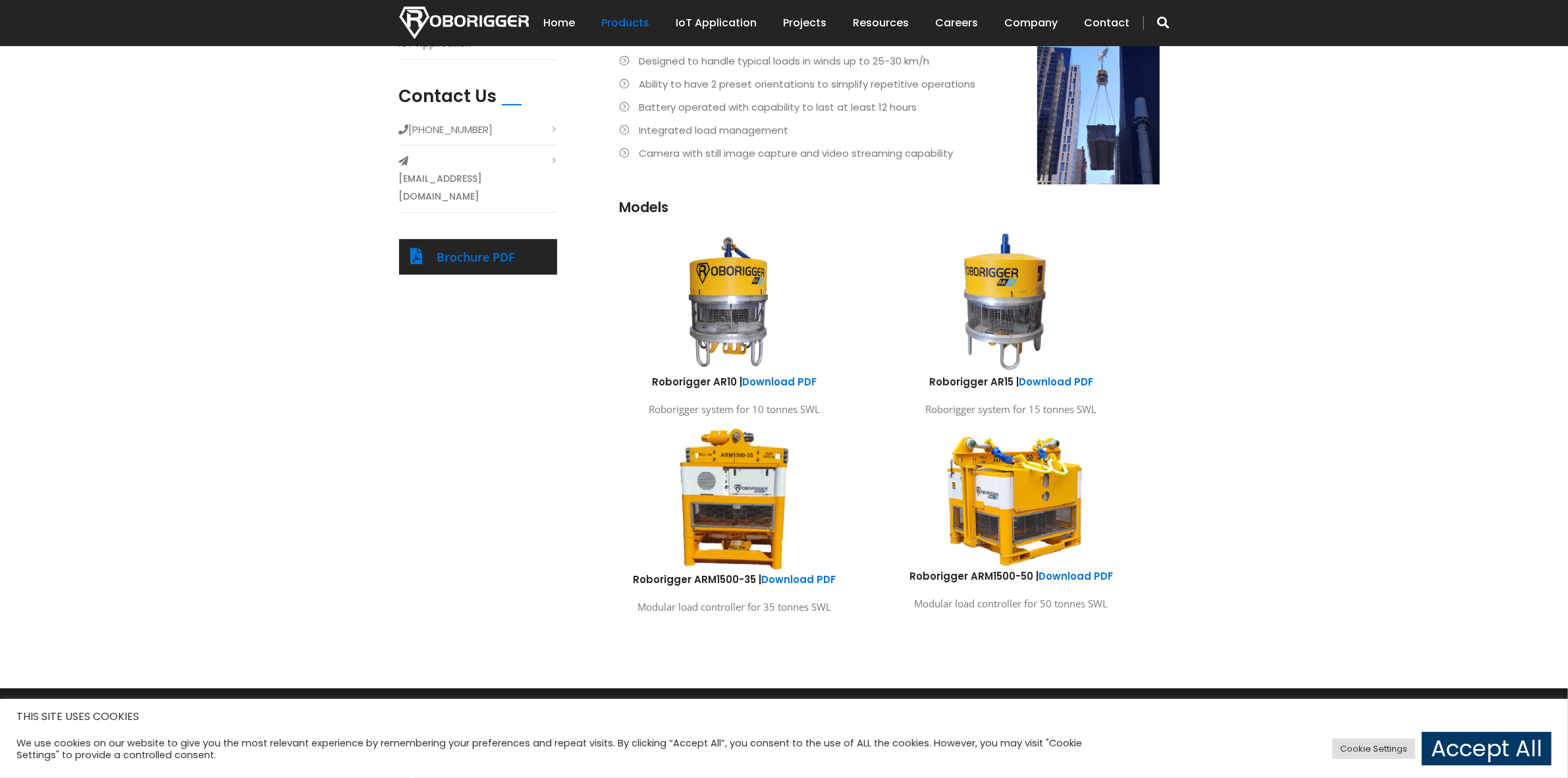
click at [1196, 461] on div "Products Roborigger Units Hooks, Cameras & Accessories Specialised Spreader & L…" at bounding box center [784, 270] width 1568 height 835
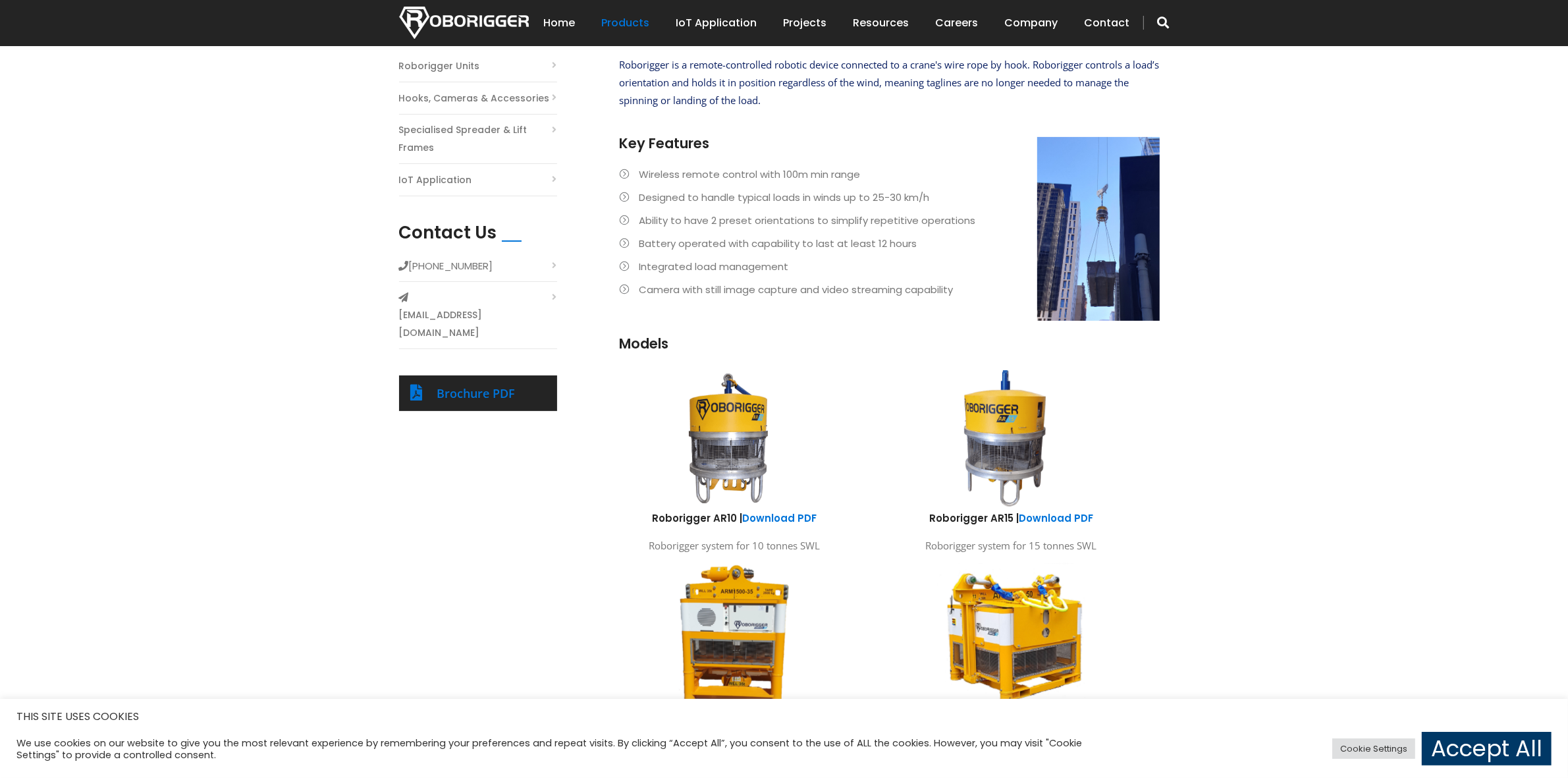
scroll to position [377, 0]
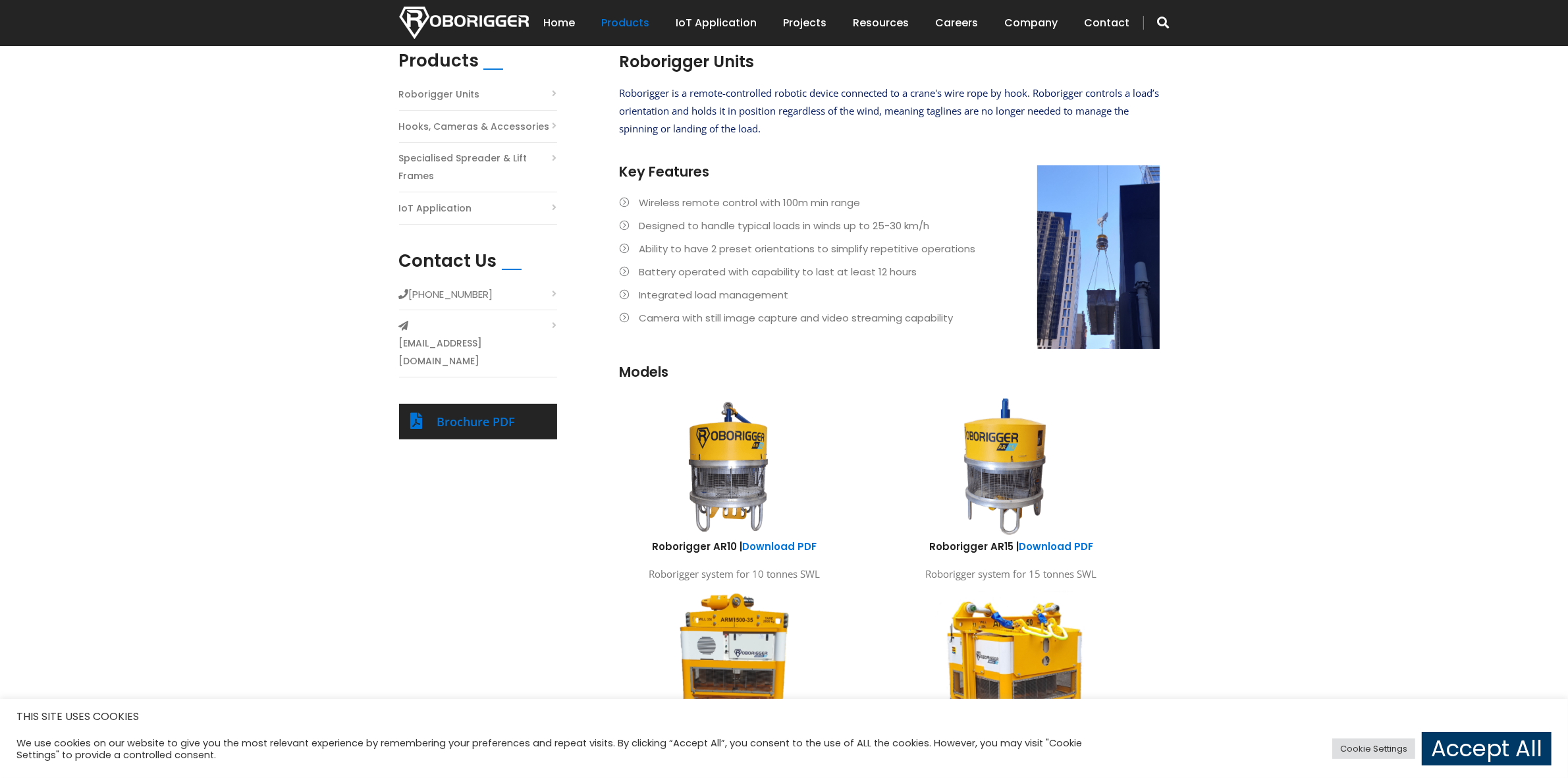
click at [1254, 334] on div "Products Roborigger Units Hooks, Cameras & Accessories Specialised Spreader & L…" at bounding box center [784, 434] width 1568 height 835
click at [551, 621] on div "Products Roborigger Units Hooks, Cameras & Accessories Specialised Spreader & L…" at bounding box center [785, 432] width 791 height 762
click at [1254, 264] on div "Products Roborigger Units Hooks, Cameras & Accessories Specialised Spreader & L…" at bounding box center [784, 434] width 1568 height 835
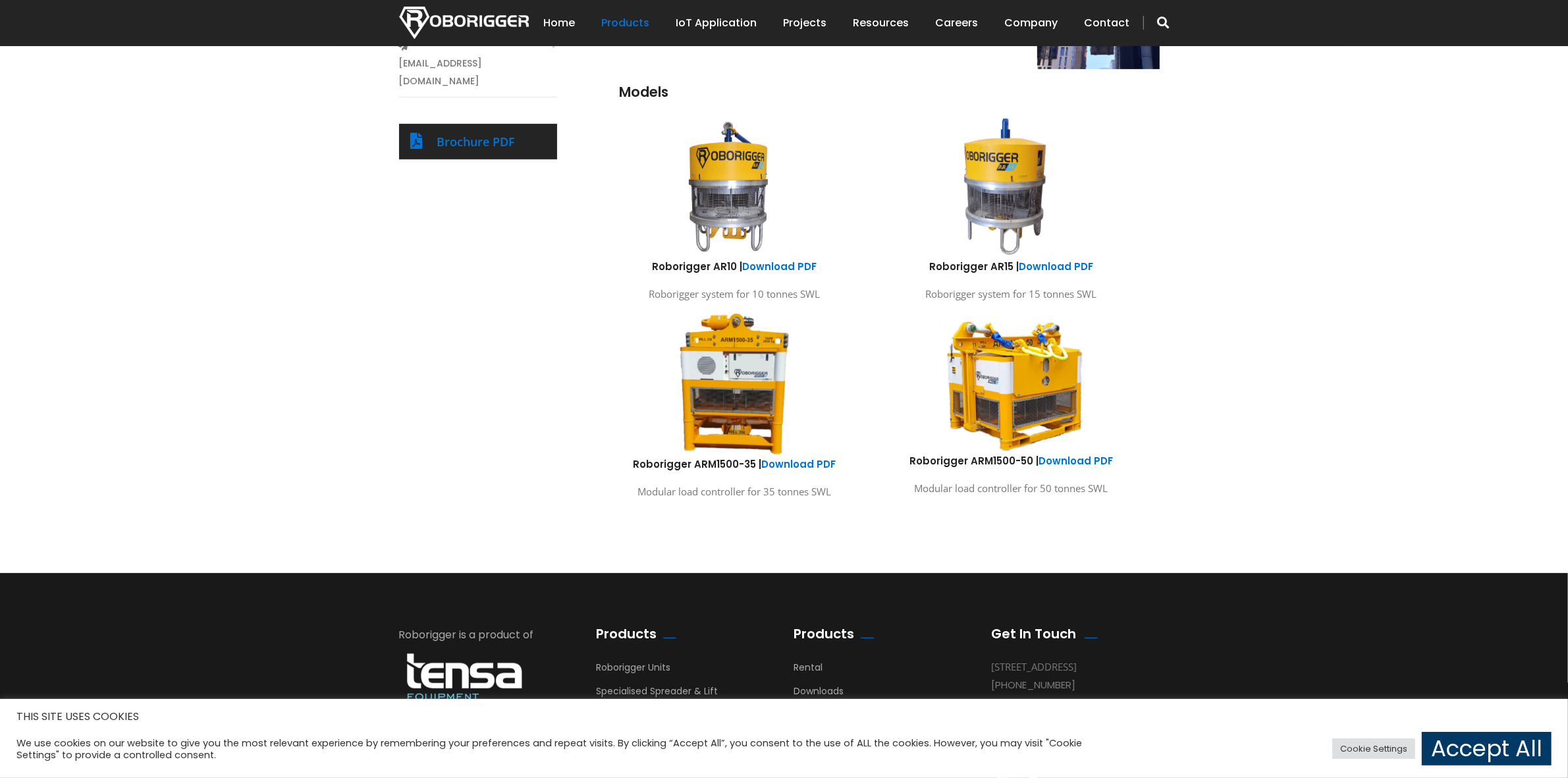
scroll to position [659, 0]
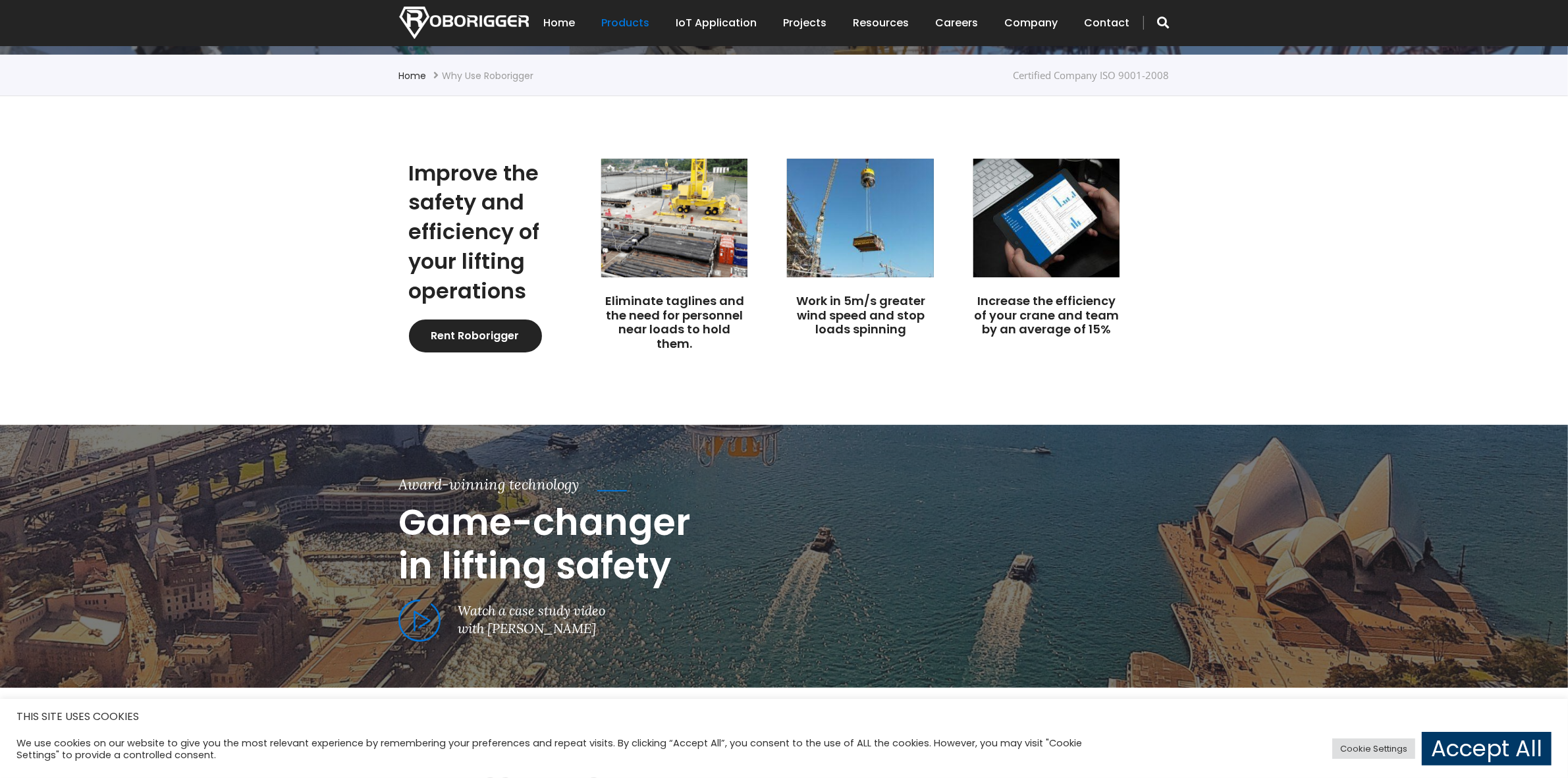
scroll to position [329, 0]
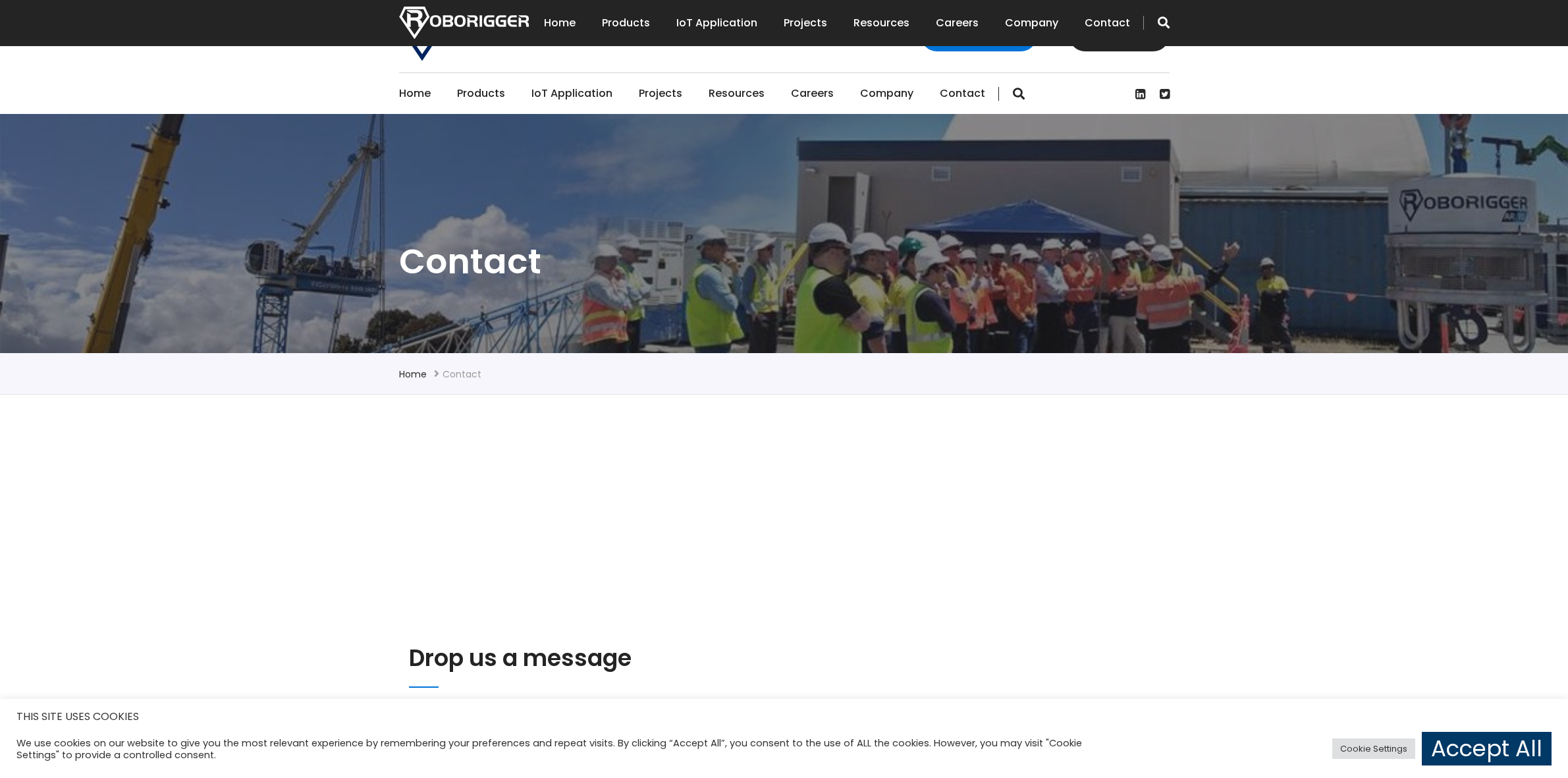
scroll to position [412, 0]
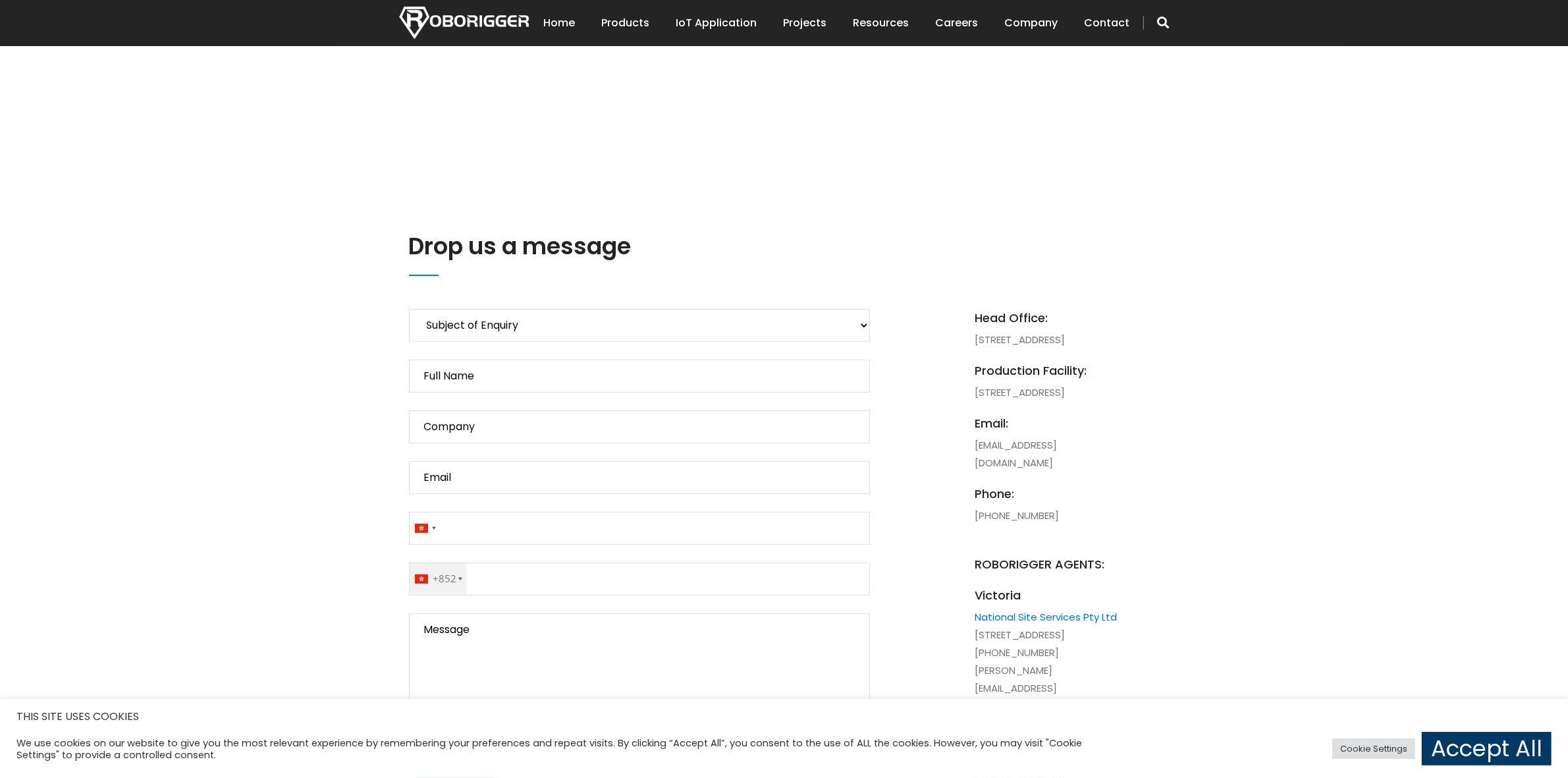
drag, startPoint x: 0, startPoint y: 0, endPoint x: 1247, endPoint y: 250, distance: 1271.8
